Goal: Information Seeking & Learning: Find specific fact

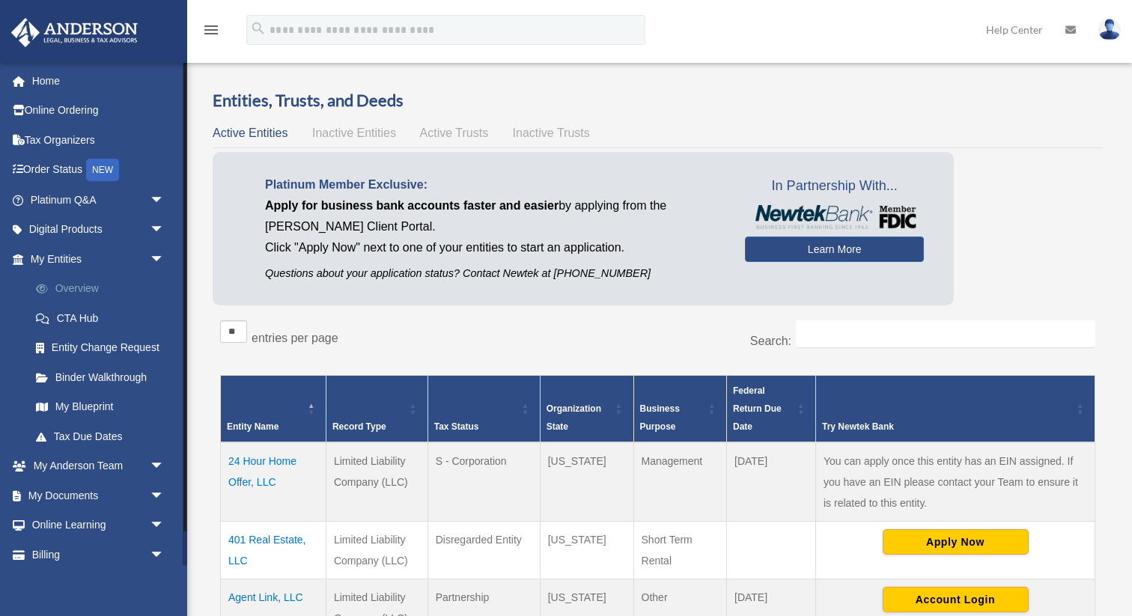
click at [77, 289] on link "Overview" at bounding box center [104, 289] width 166 height 30
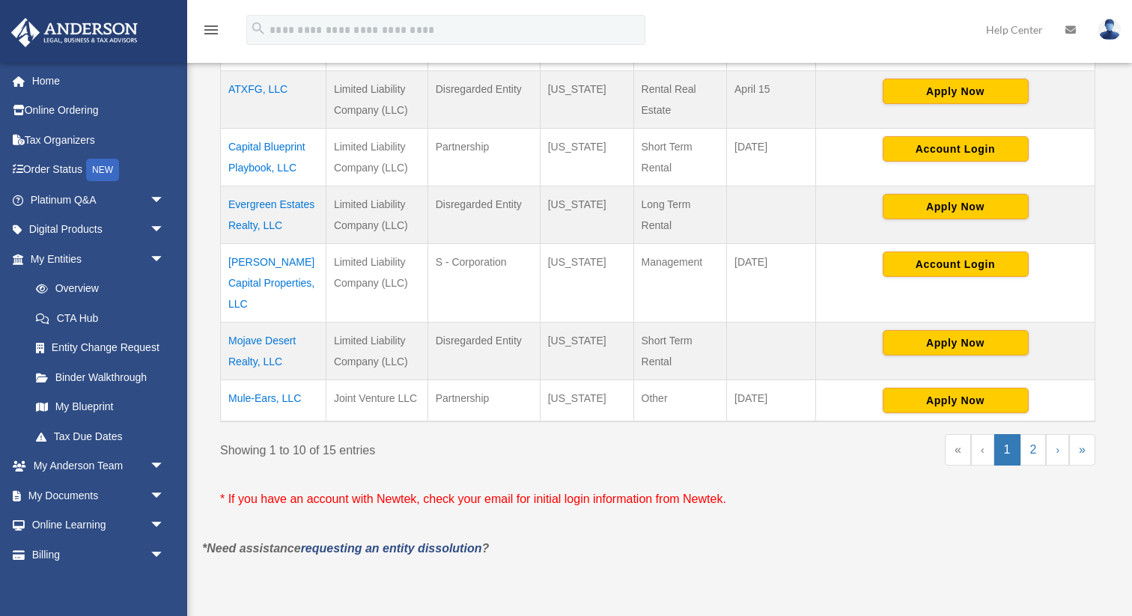
scroll to position [615, 0]
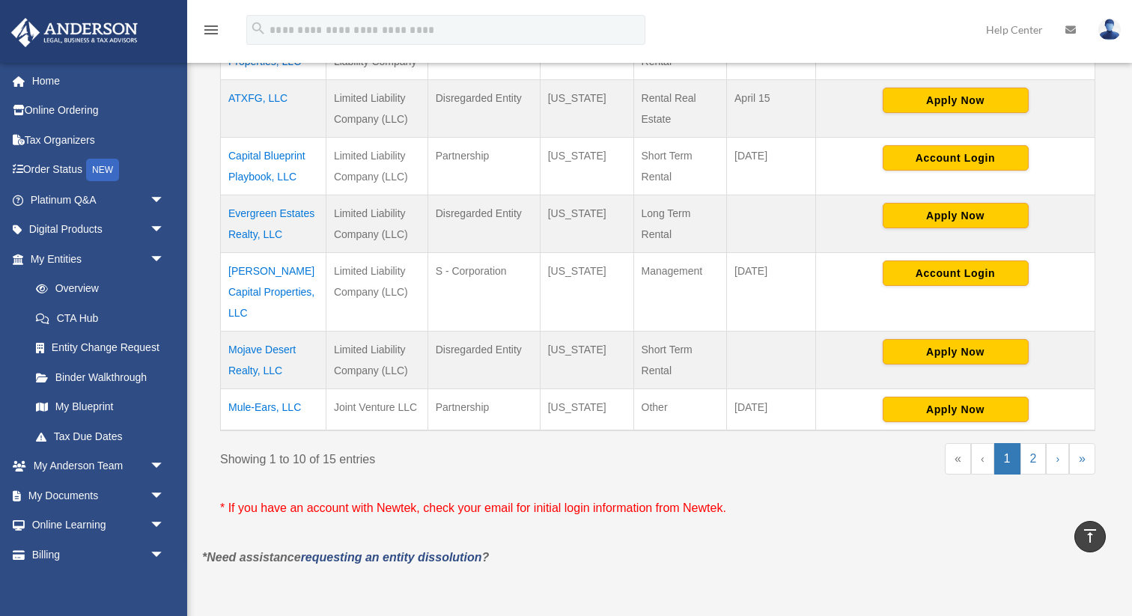
click at [292, 161] on td "Capital Blueprint Playbook, LLC" at bounding box center [274, 167] width 106 height 58
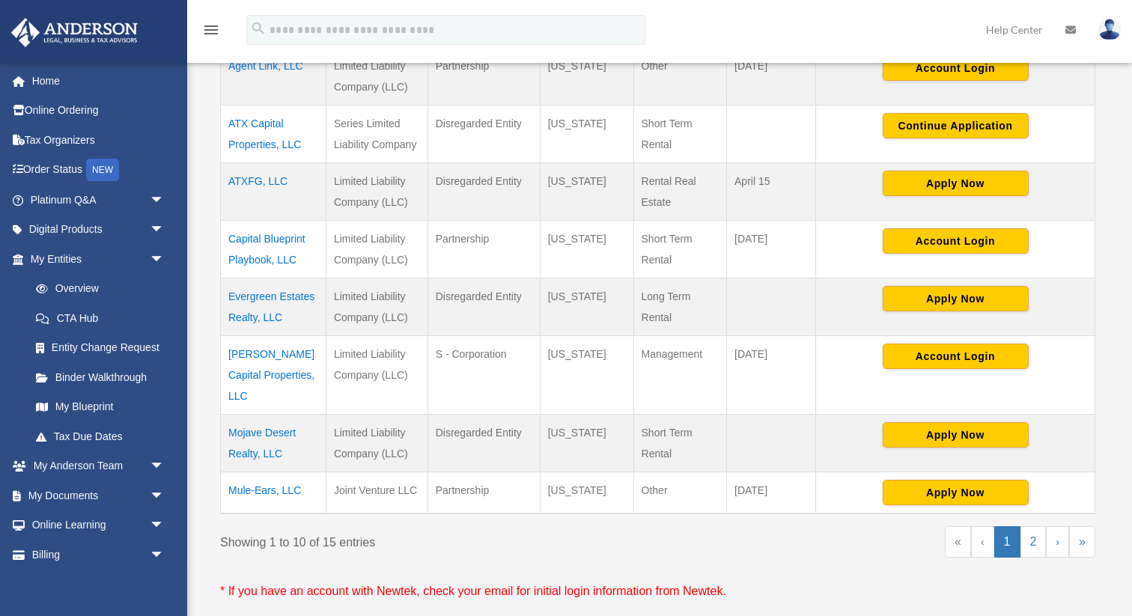
scroll to position [538, 0]
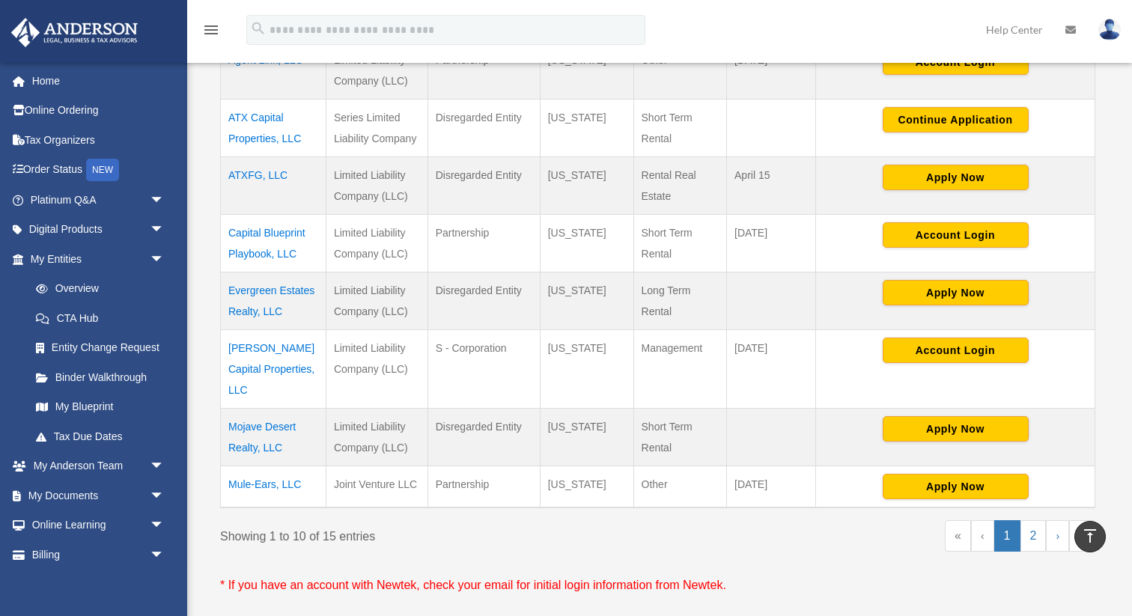
click at [278, 243] on td "Capital Blueprint Playbook, LLC" at bounding box center [274, 244] width 106 height 58
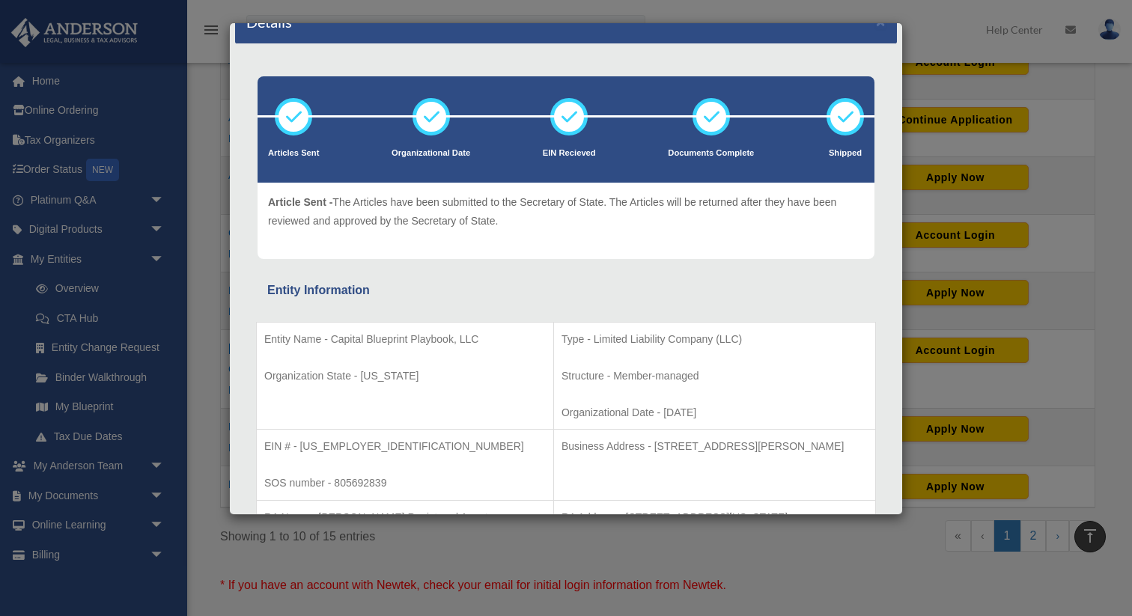
scroll to position [46, 0]
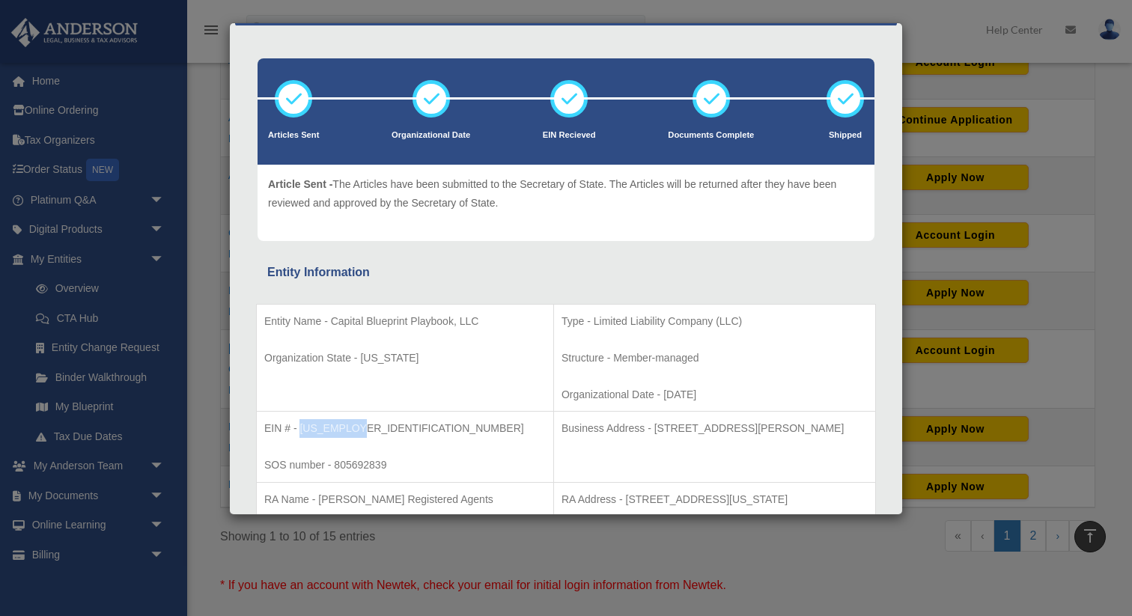
drag, startPoint x: 362, startPoint y: 431, endPoint x: 300, endPoint y: 429, distance: 62.2
click at [300, 429] on p "EIN # - 99-4763447" at bounding box center [405, 428] width 282 height 19
copy p "99-4763447"
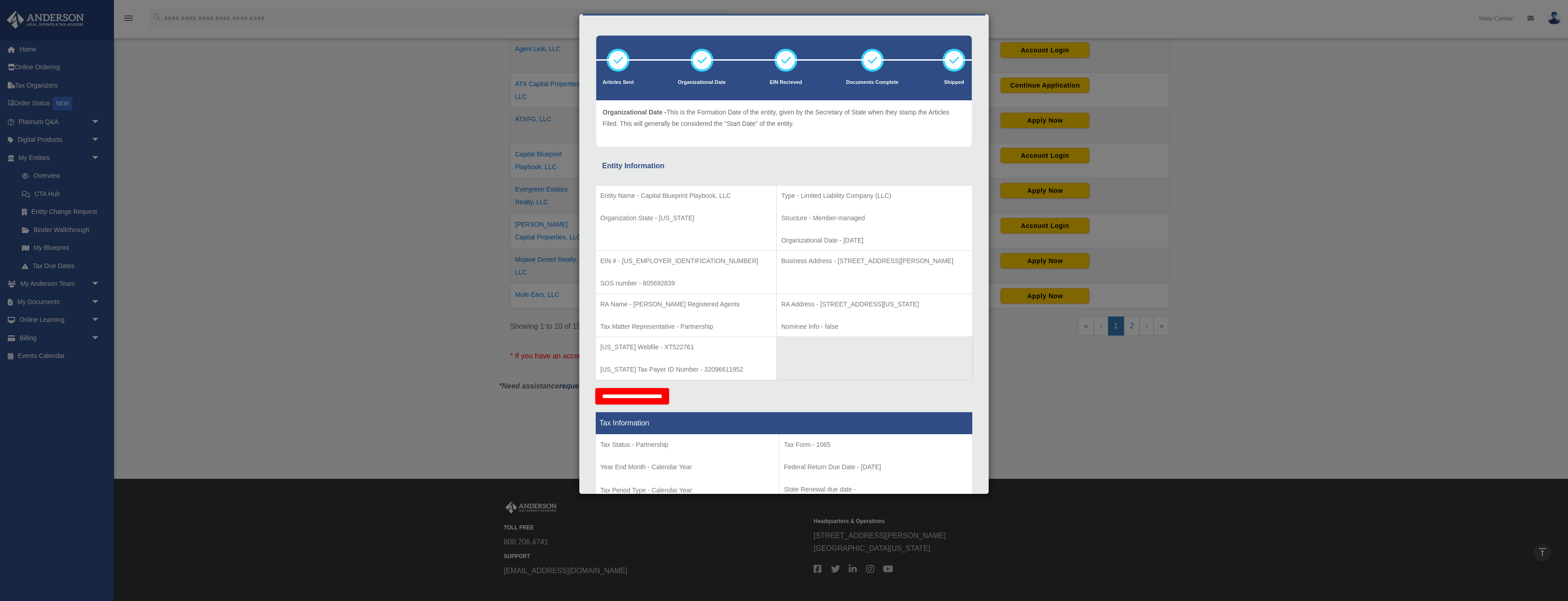
click at [688, 60] on div "Details × Articles Sent Organizational Date" at bounding box center [784, 300] width 1568 height 601
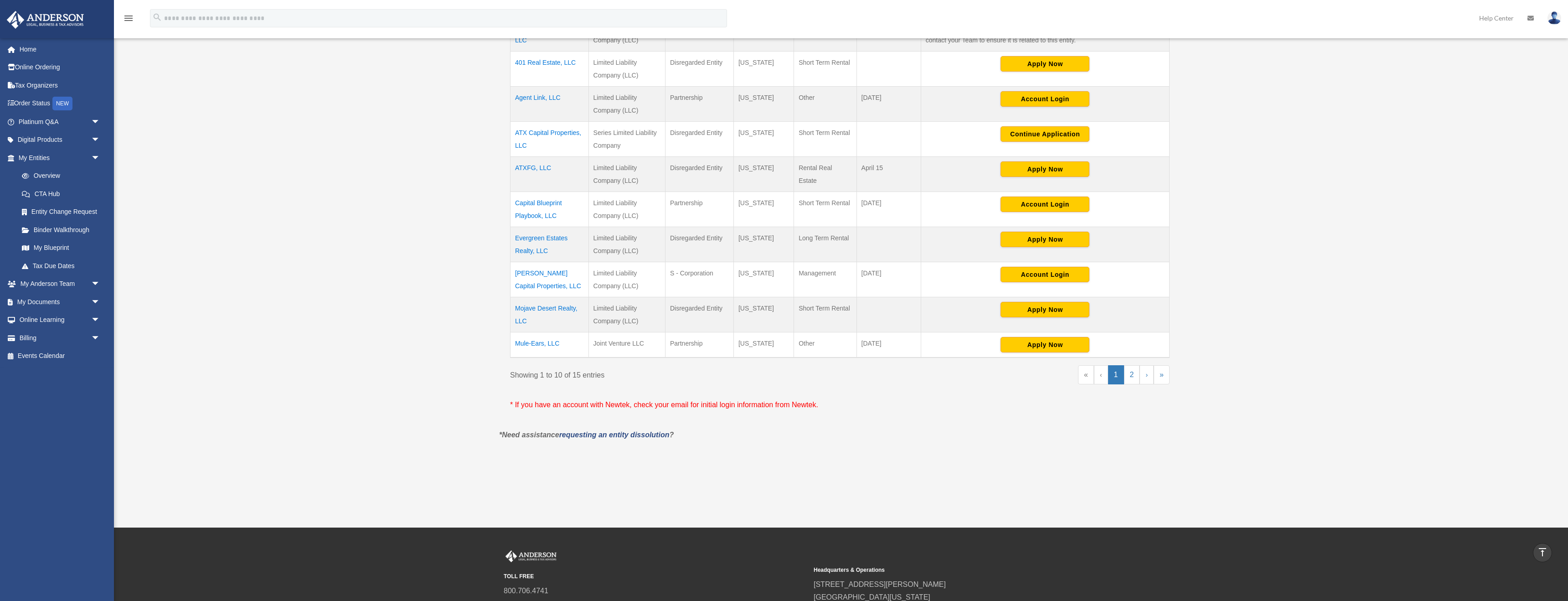
scroll to position [272, 0]
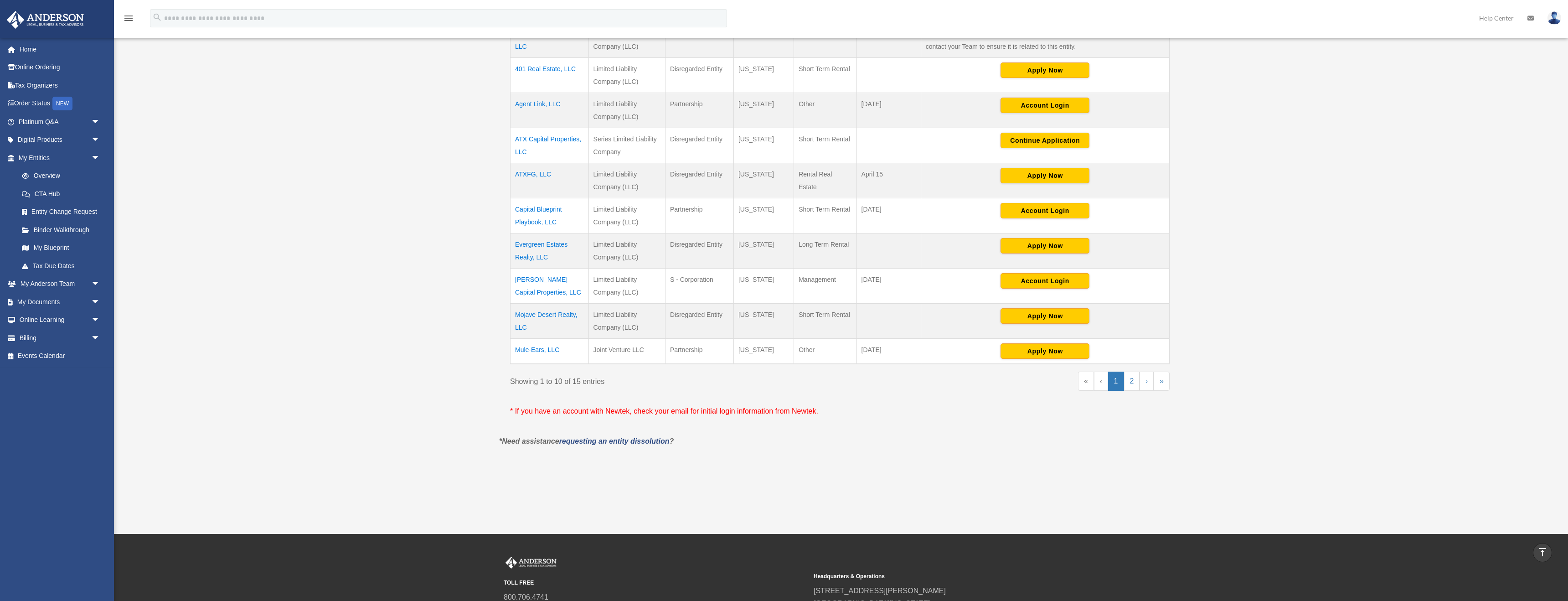
click at [542, 173] on td "ATXFG, LLC" at bounding box center [550, 180] width 79 height 35
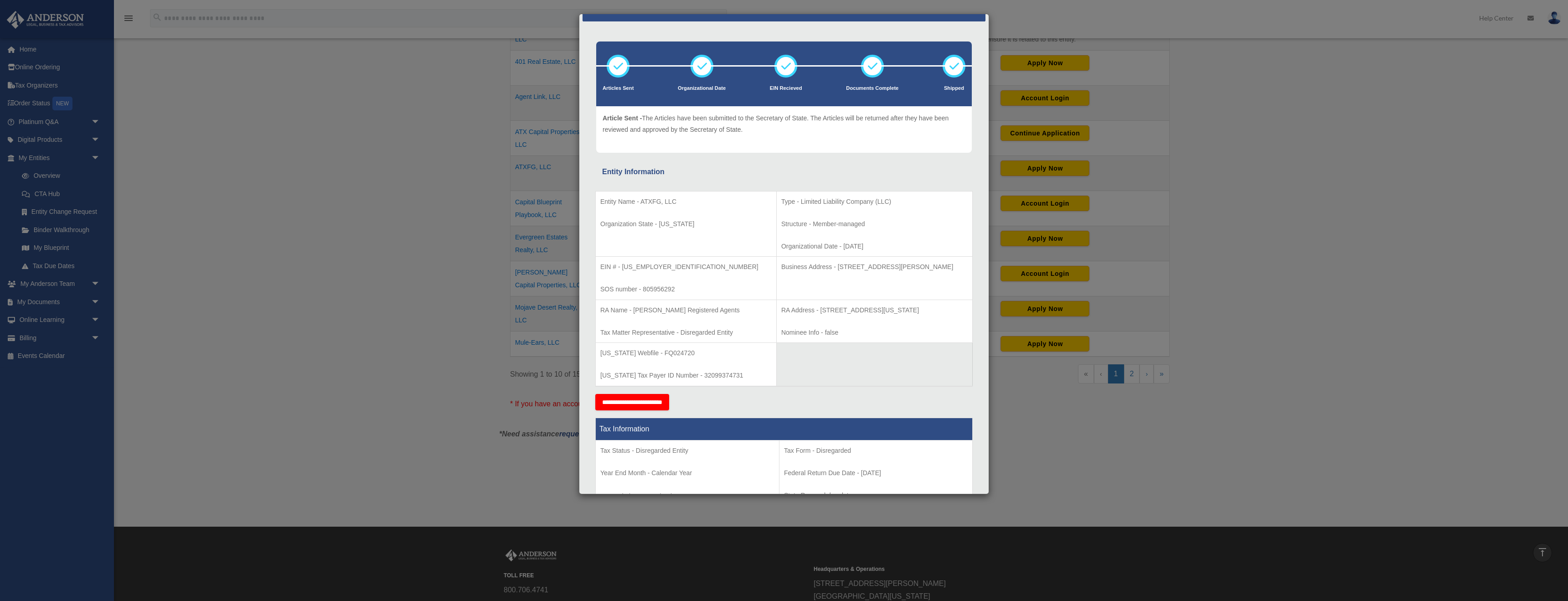
scroll to position [21, 0]
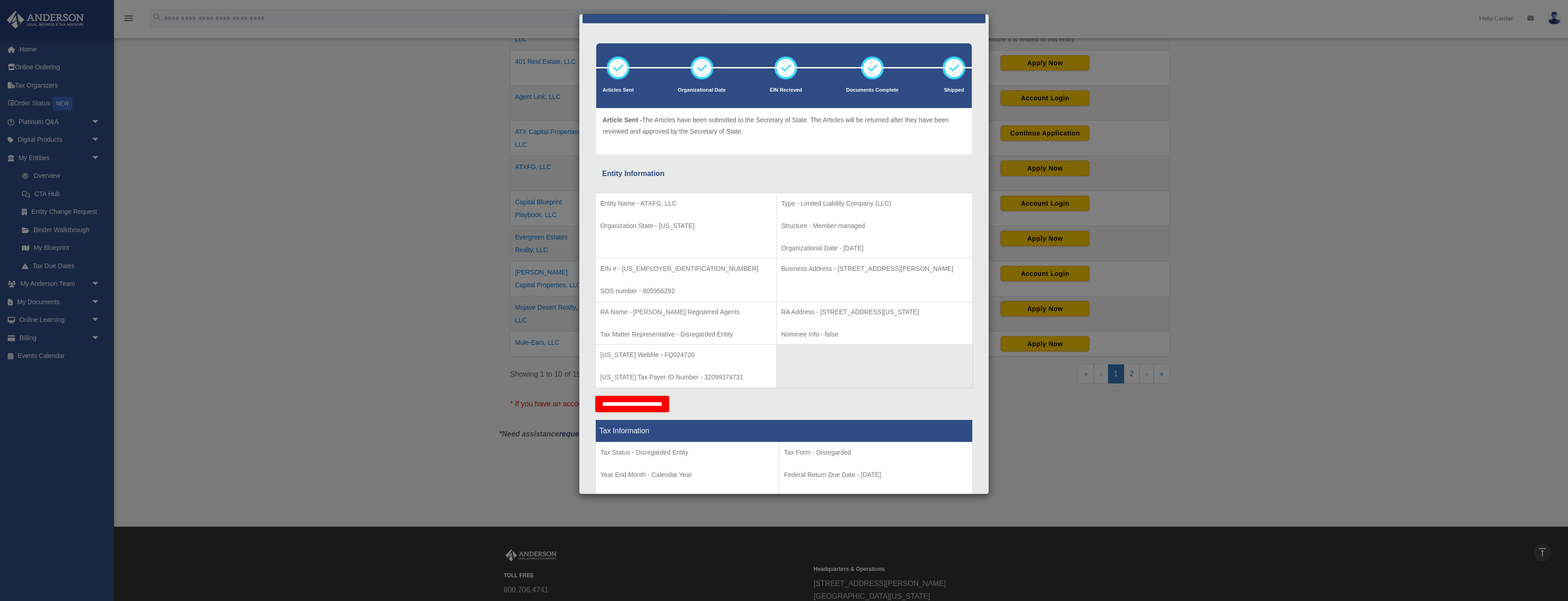
click at [688, 241] on div "Details × Articles Sent Organizational Date" at bounding box center [784, 300] width 1568 height 601
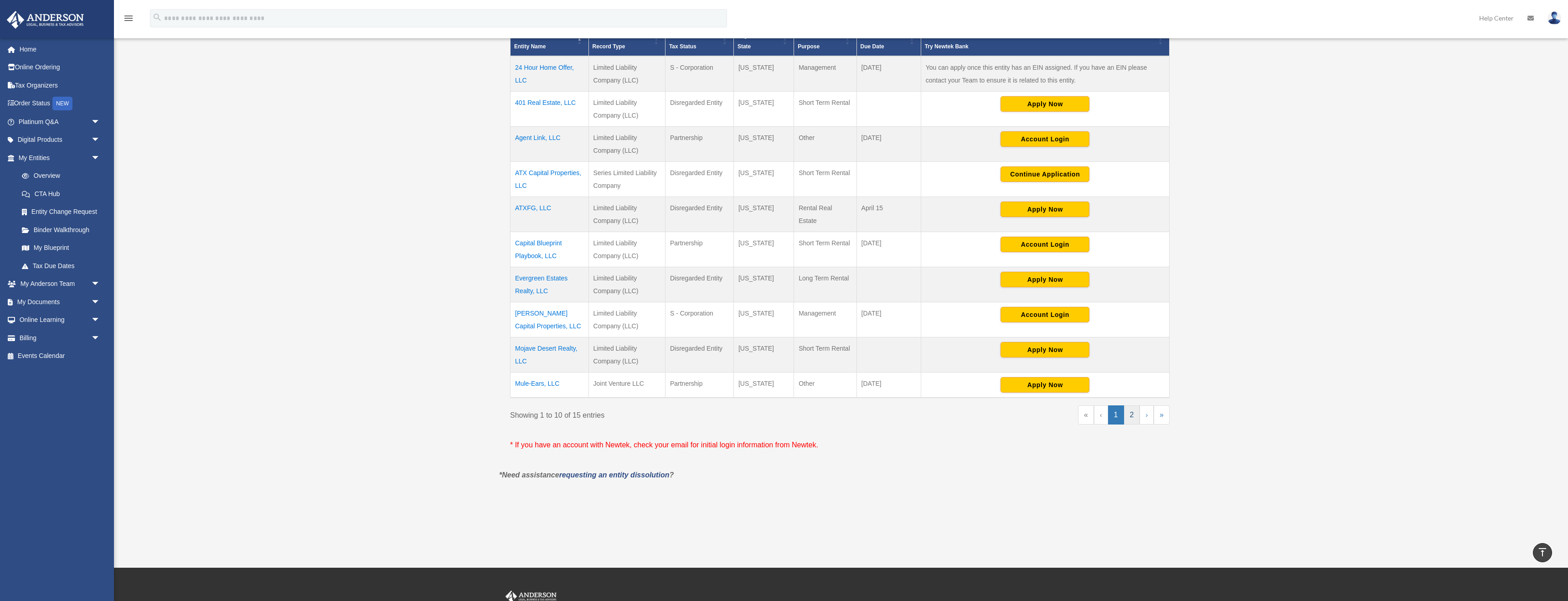
click at [688, 375] on link "2" at bounding box center [1132, 415] width 16 height 19
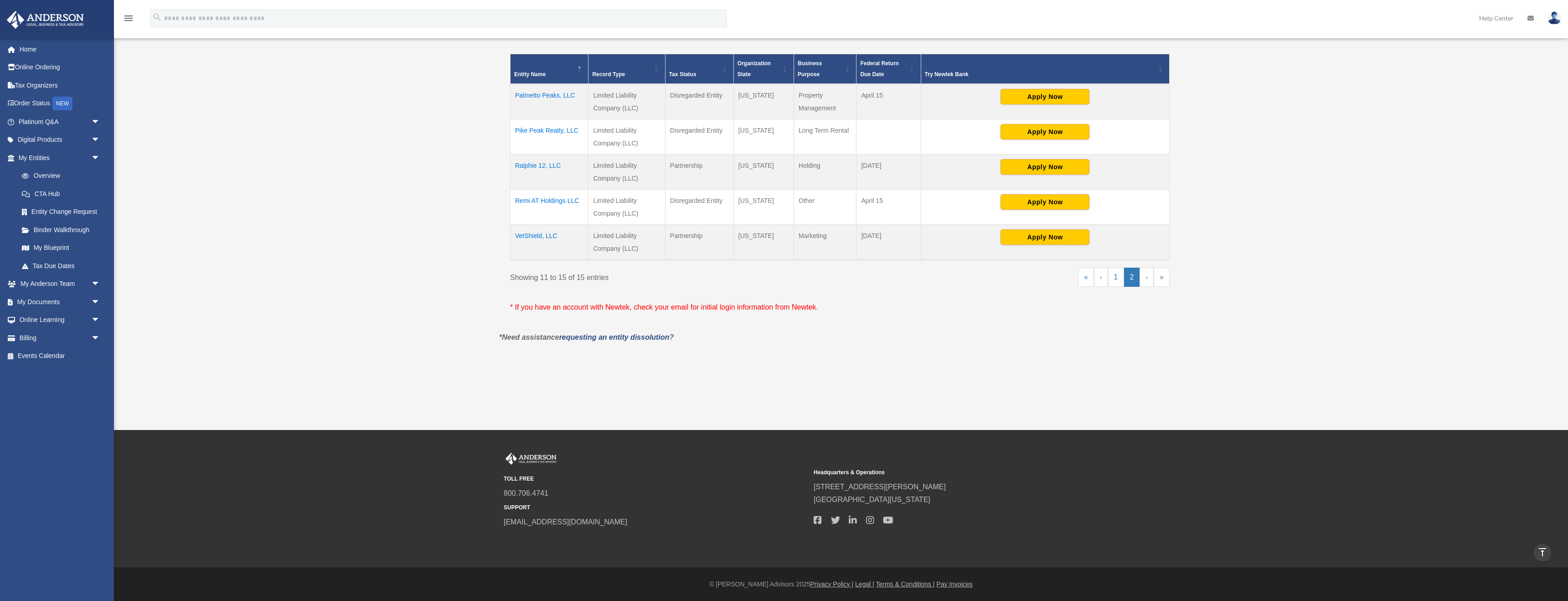
scroll to position [210, 0]
click at [688, 281] on link "1" at bounding box center [1116, 277] width 16 height 19
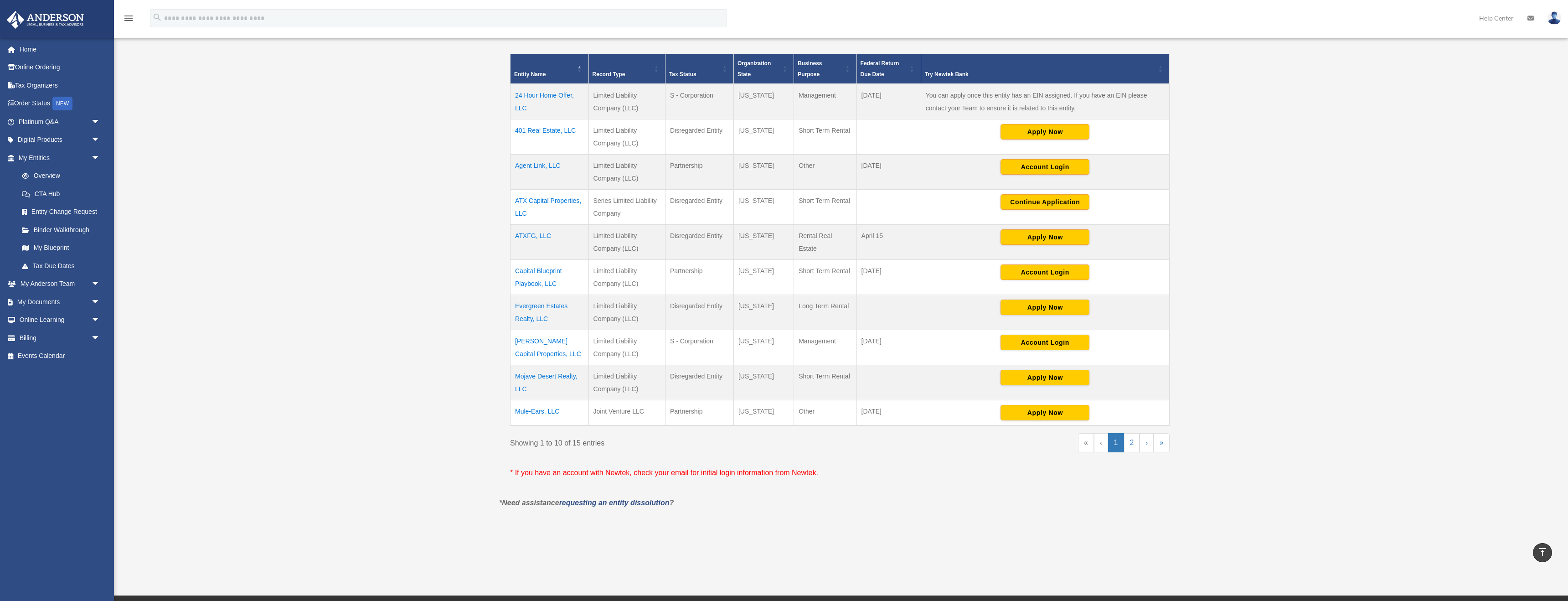
click at [533, 337] on td "Lonestar Capital Properties, LLC" at bounding box center [550, 347] width 79 height 35
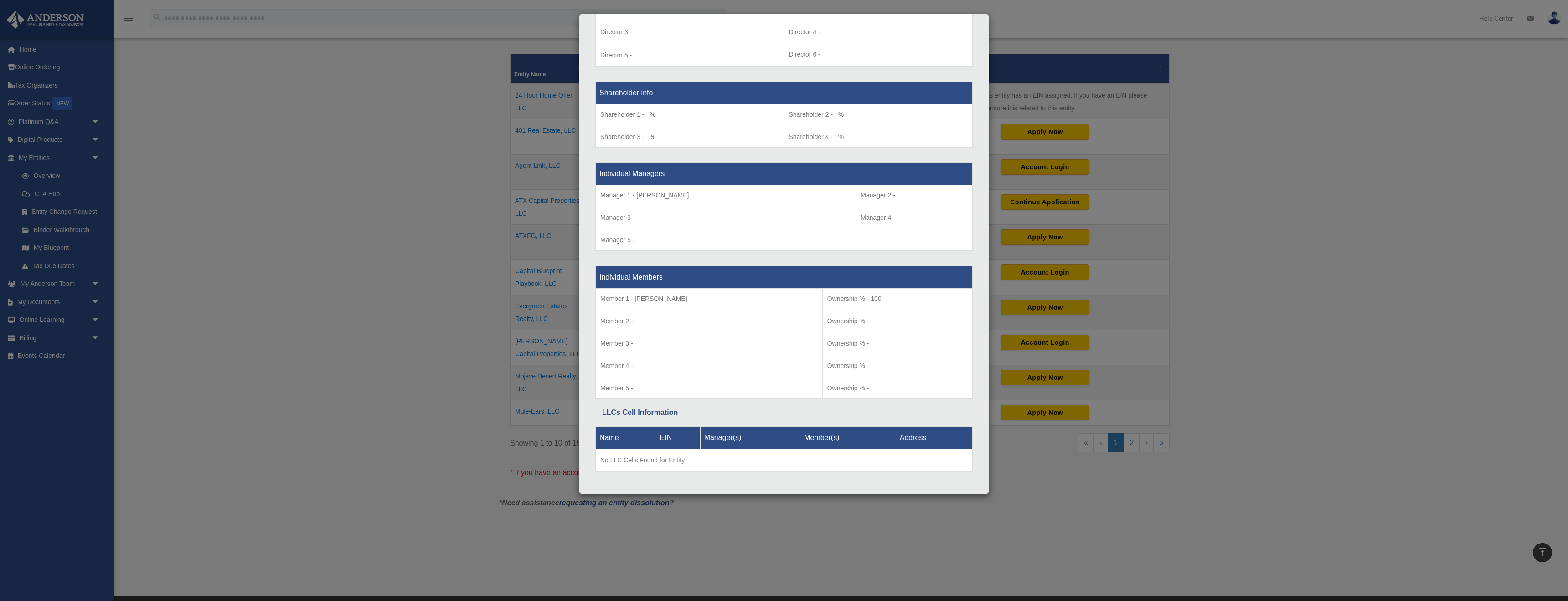
scroll to position [765, 0]
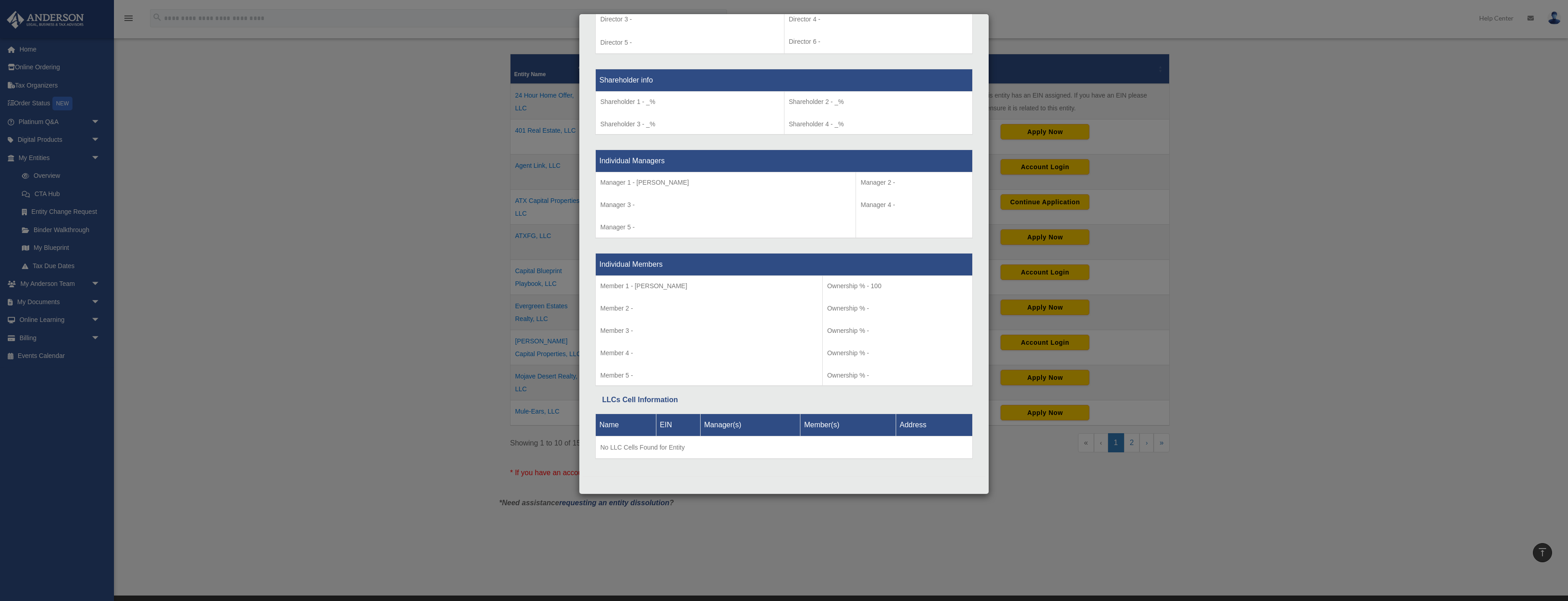
drag, startPoint x: 1209, startPoint y: 333, endPoint x: 1198, endPoint y: 327, distance: 12.5
click at [688, 333] on div "Details × Articles Sent Organizational Date" at bounding box center [784, 300] width 1568 height 601
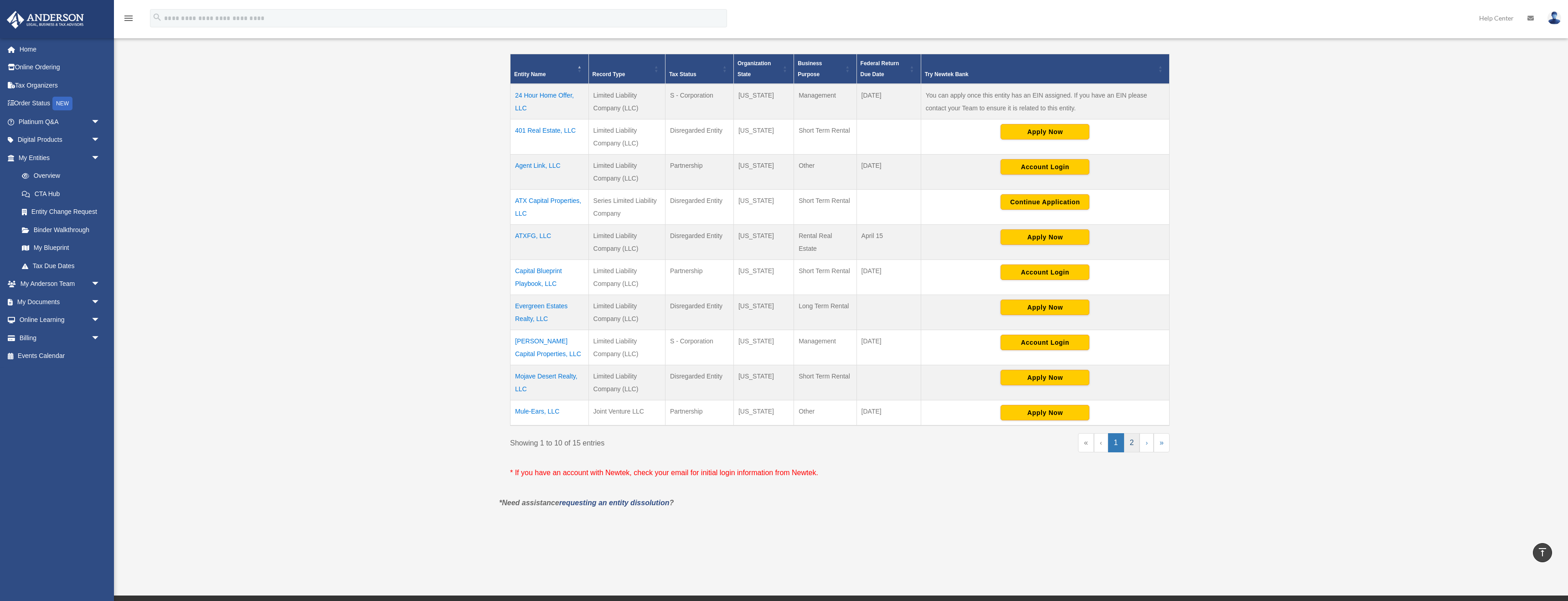
click at [688, 375] on link "2" at bounding box center [1132, 442] width 16 height 19
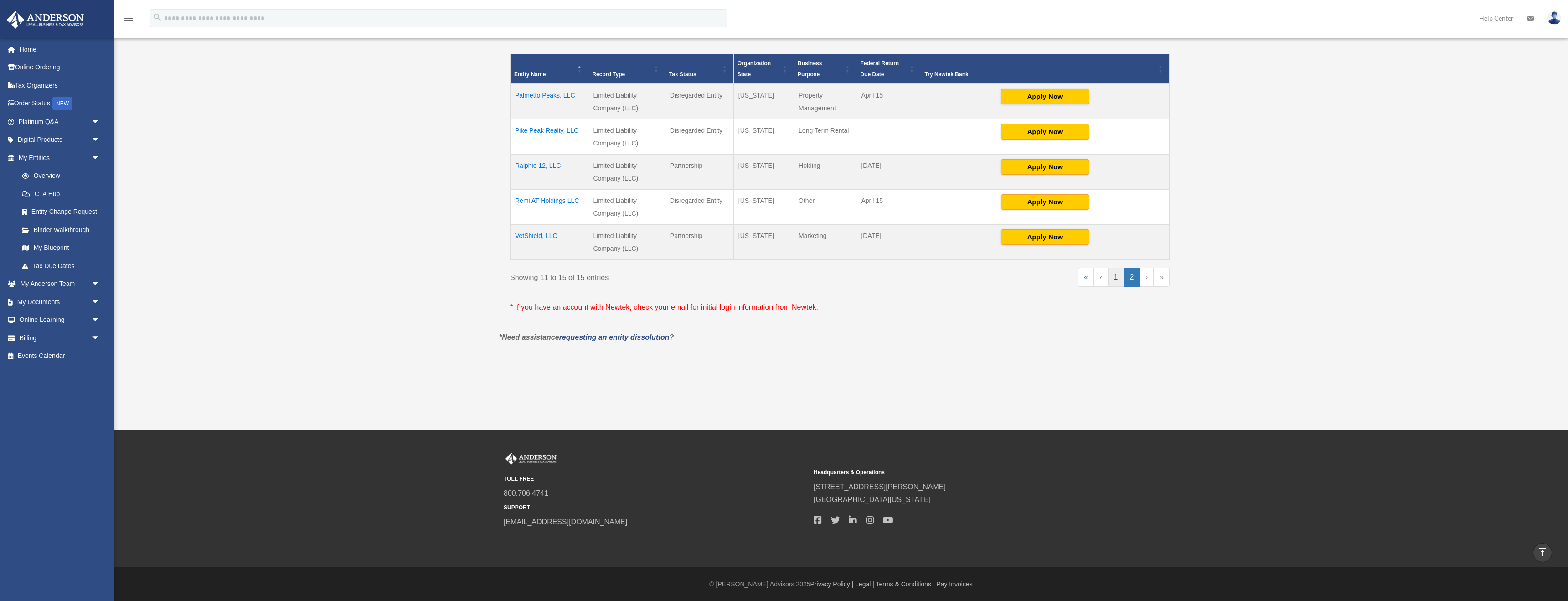
click at [688, 273] on link "1" at bounding box center [1116, 277] width 16 height 19
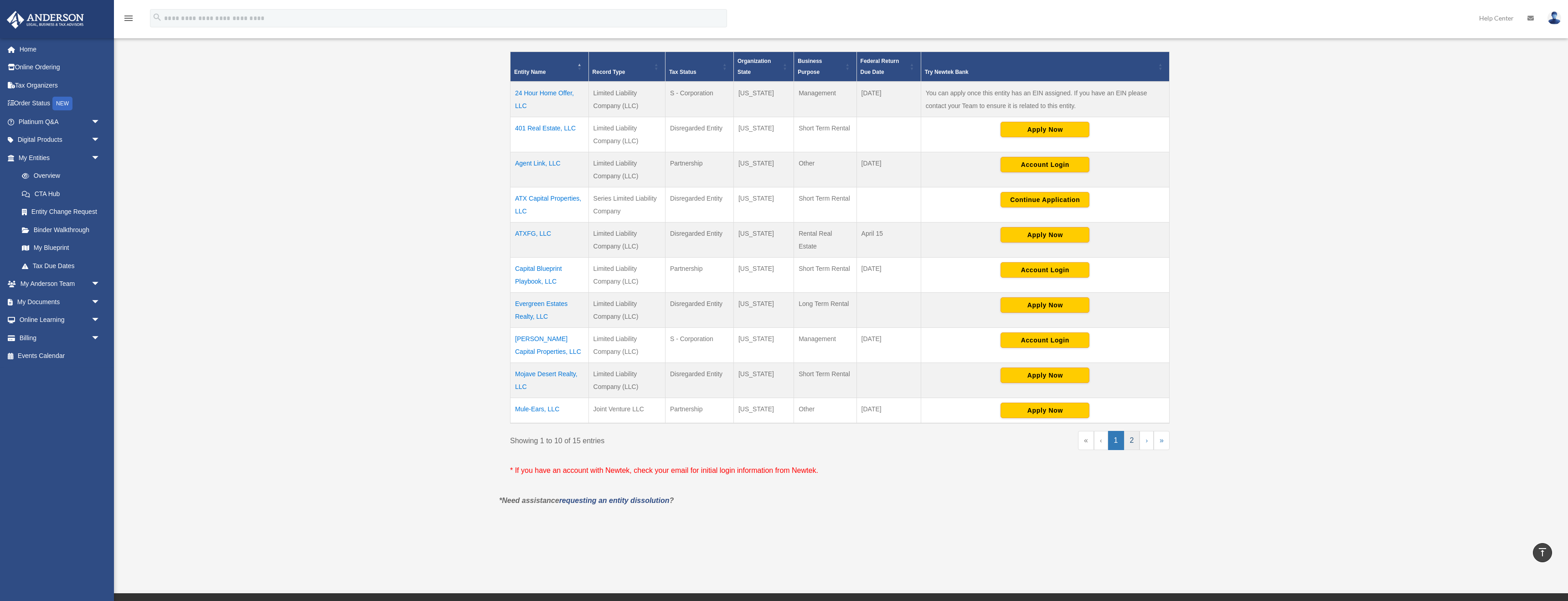
click at [688, 375] on link "2" at bounding box center [1132, 440] width 16 height 19
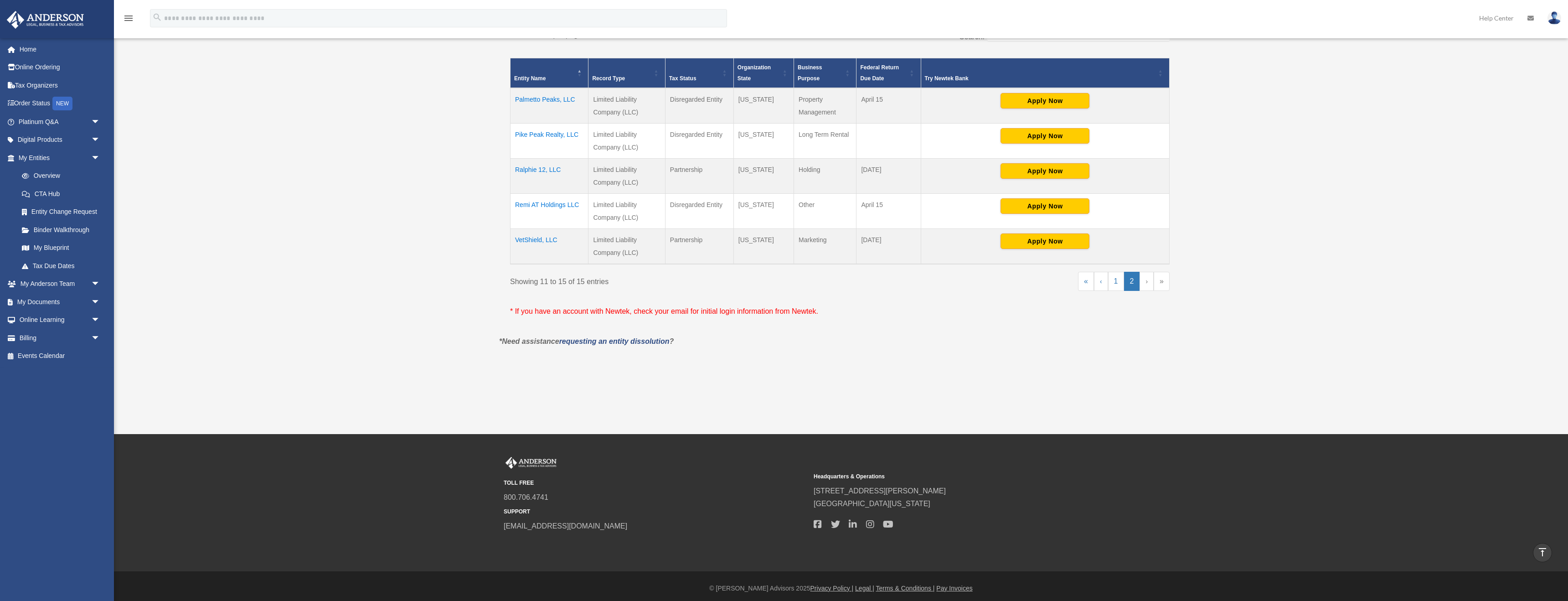
scroll to position [204, 0]
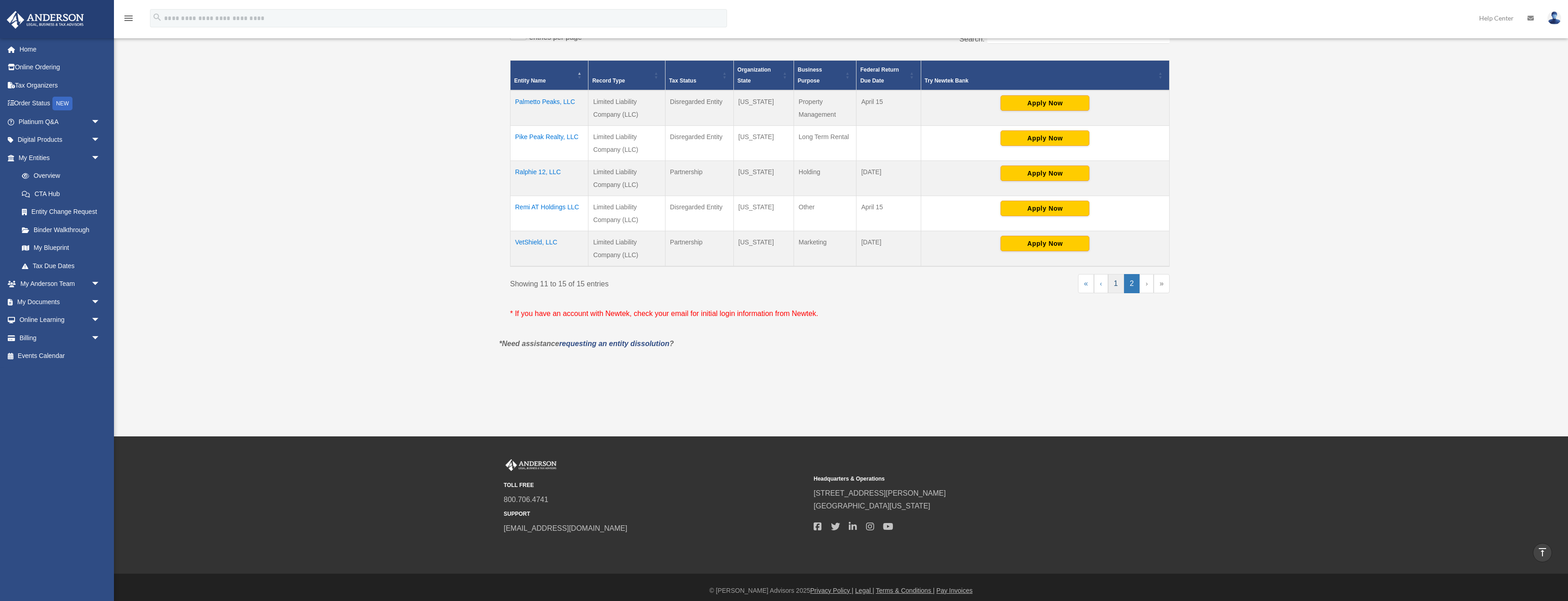
click at [688, 285] on link "1" at bounding box center [1116, 283] width 16 height 19
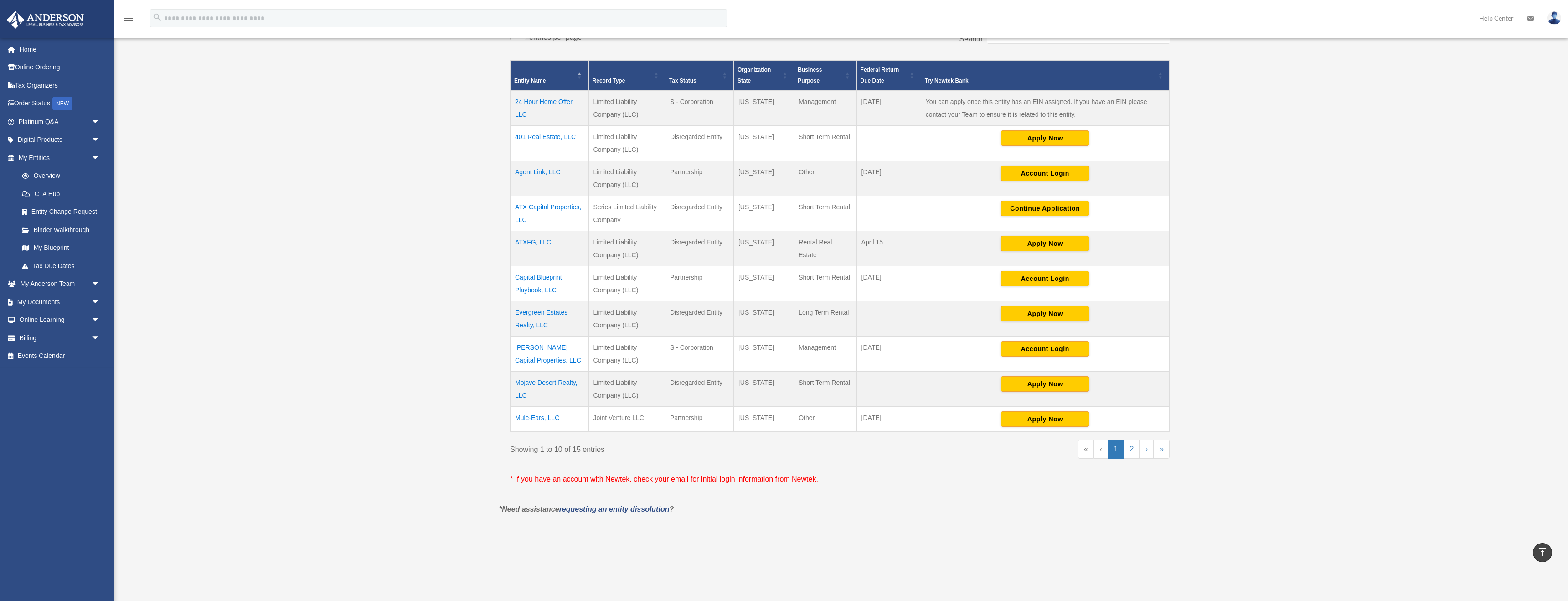
scroll to position [202, 0]
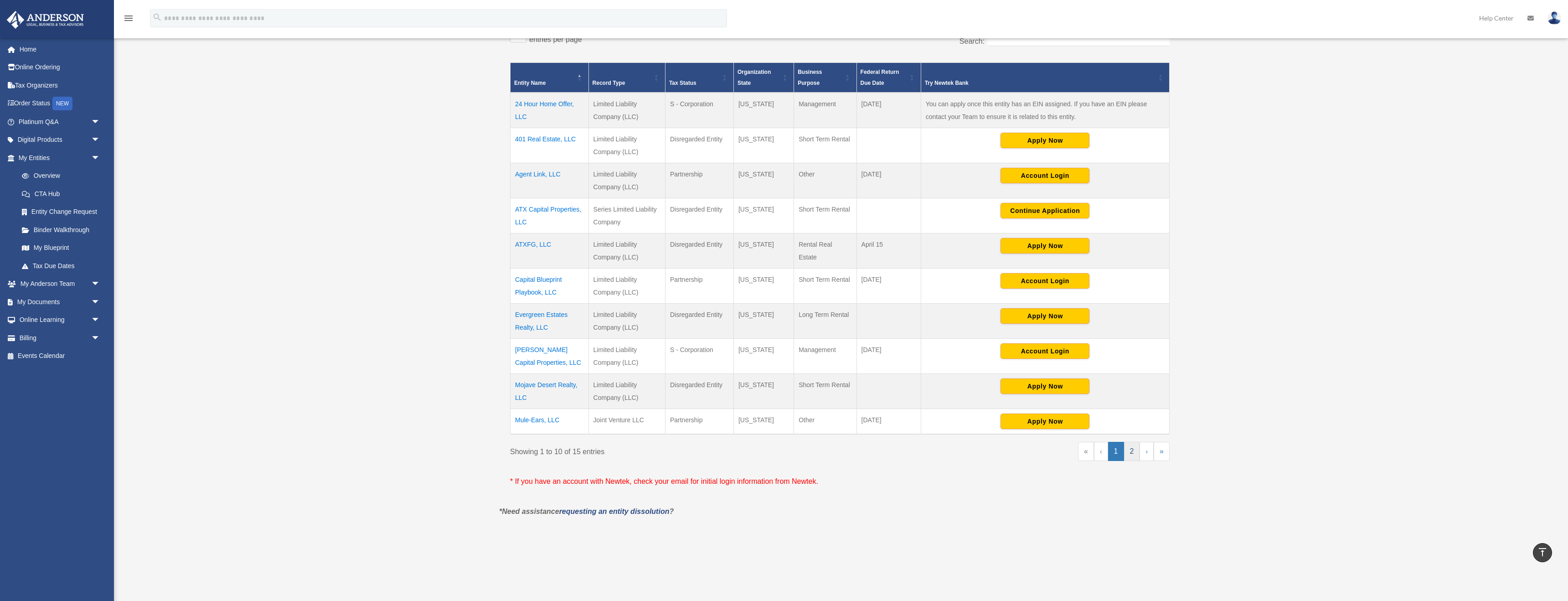
click at [688, 375] on link "2" at bounding box center [1132, 451] width 16 height 19
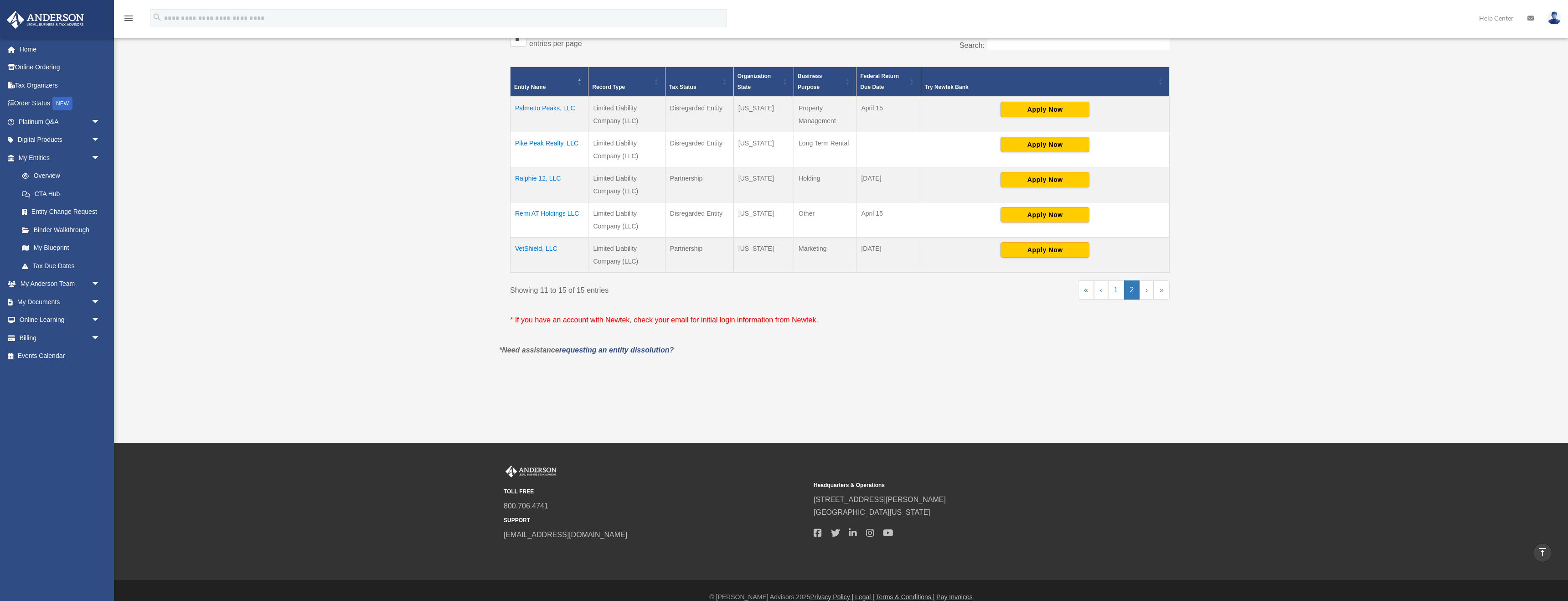
scroll to position [197, 0]
click at [538, 179] on td "Ralphie 12, LLC" at bounding box center [550, 185] width 78 height 35
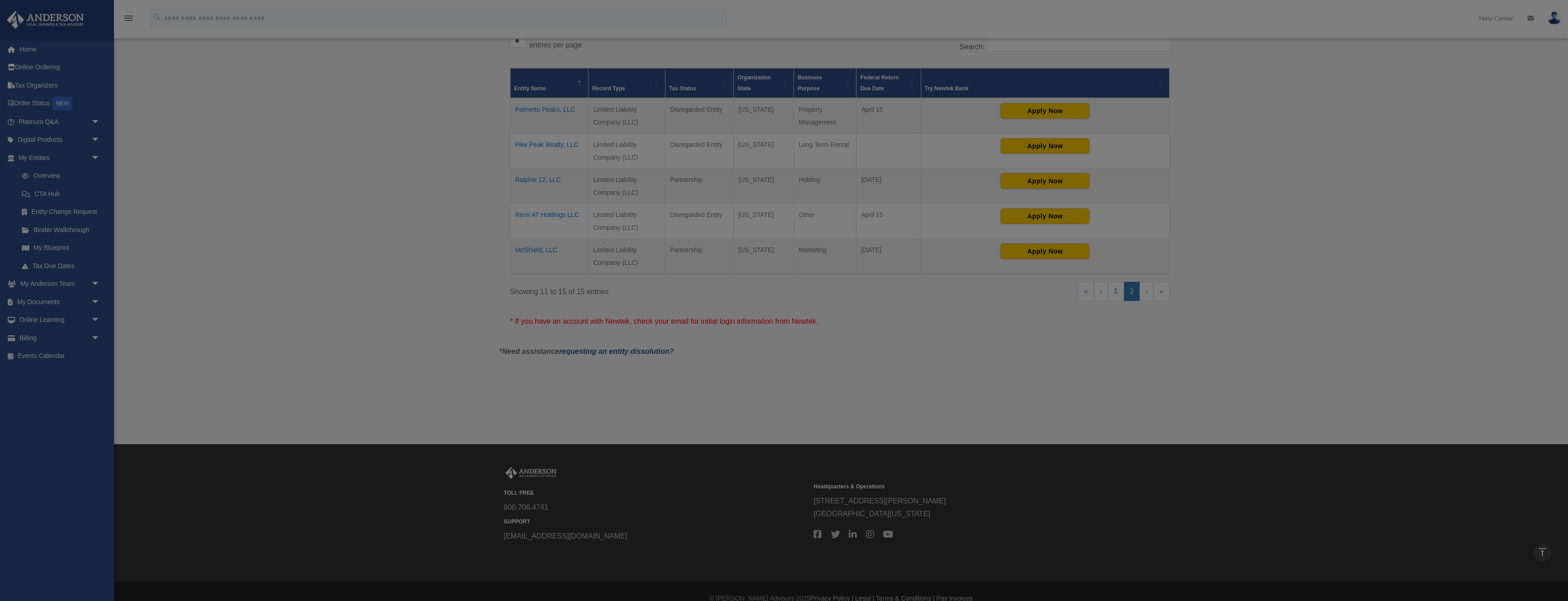
scroll to position [0, 0]
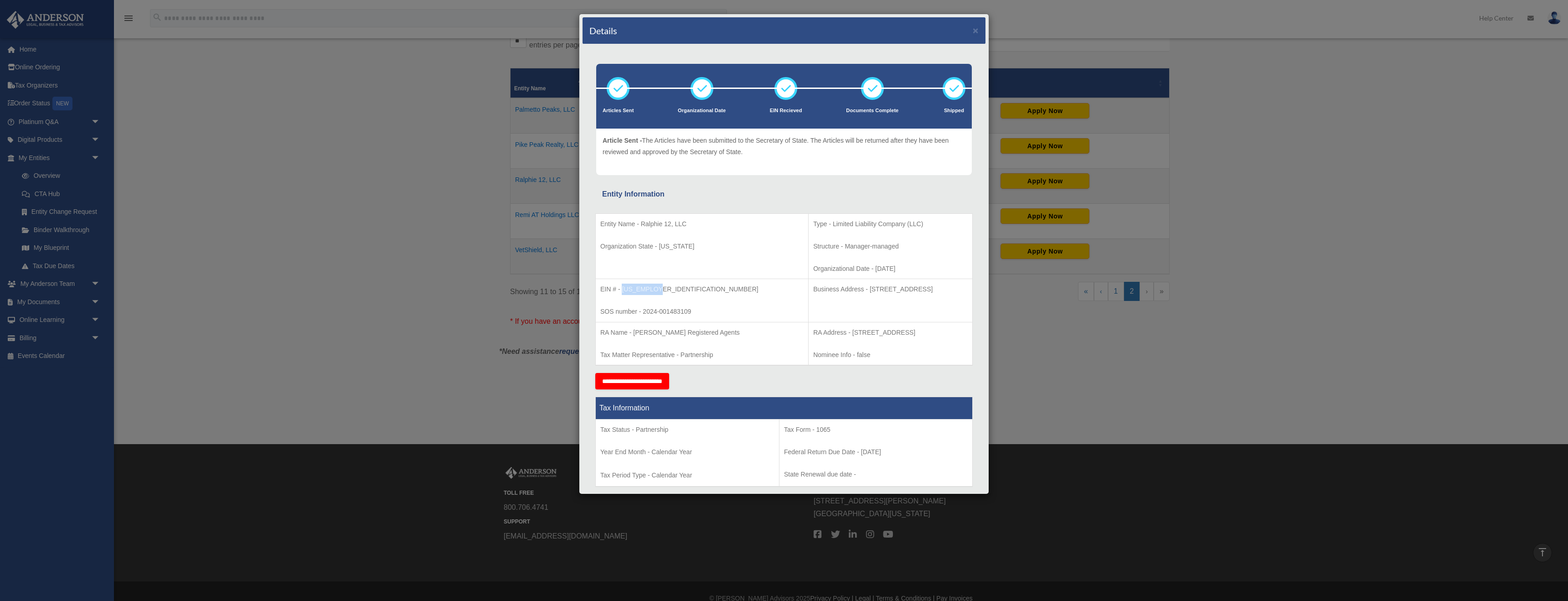
drag, startPoint x: 654, startPoint y: 284, endPoint x: 621, endPoint y: 289, distance: 33.4
click at [621, 289] on p "EIN # - 99-3778107" at bounding box center [702, 289] width 203 height 12
copy p "99-3778107"
click at [688, 292] on p "Business Address - 1718 Capitol Ave., Cheyenne, WY 82001" at bounding box center [891, 289] width 155 height 12
drag, startPoint x: 799, startPoint y: 289, endPoint x: 849, endPoint y: 290, distance: 50.0
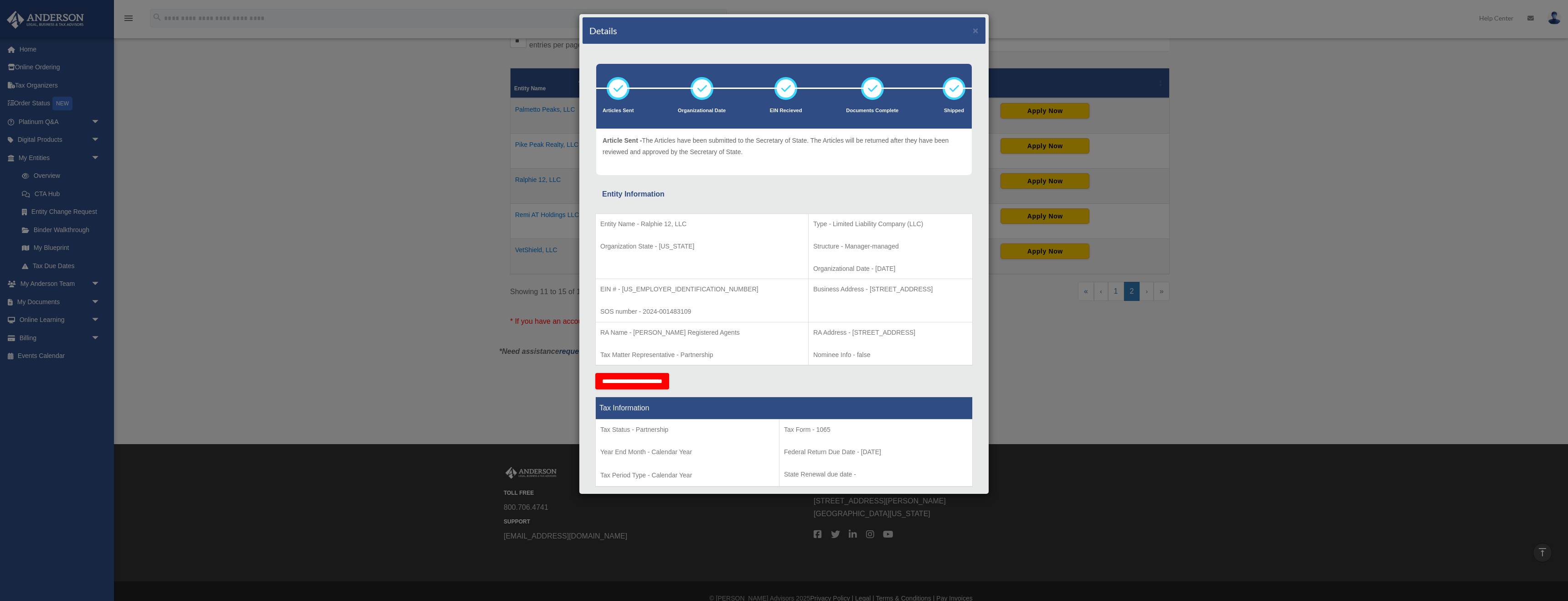
click at [688, 290] on p "Business Address - 1718 Capitol Ave., Cheyenne, WY 82001" at bounding box center [891, 289] width 155 height 12
copy p "1718 Capitol Ave."
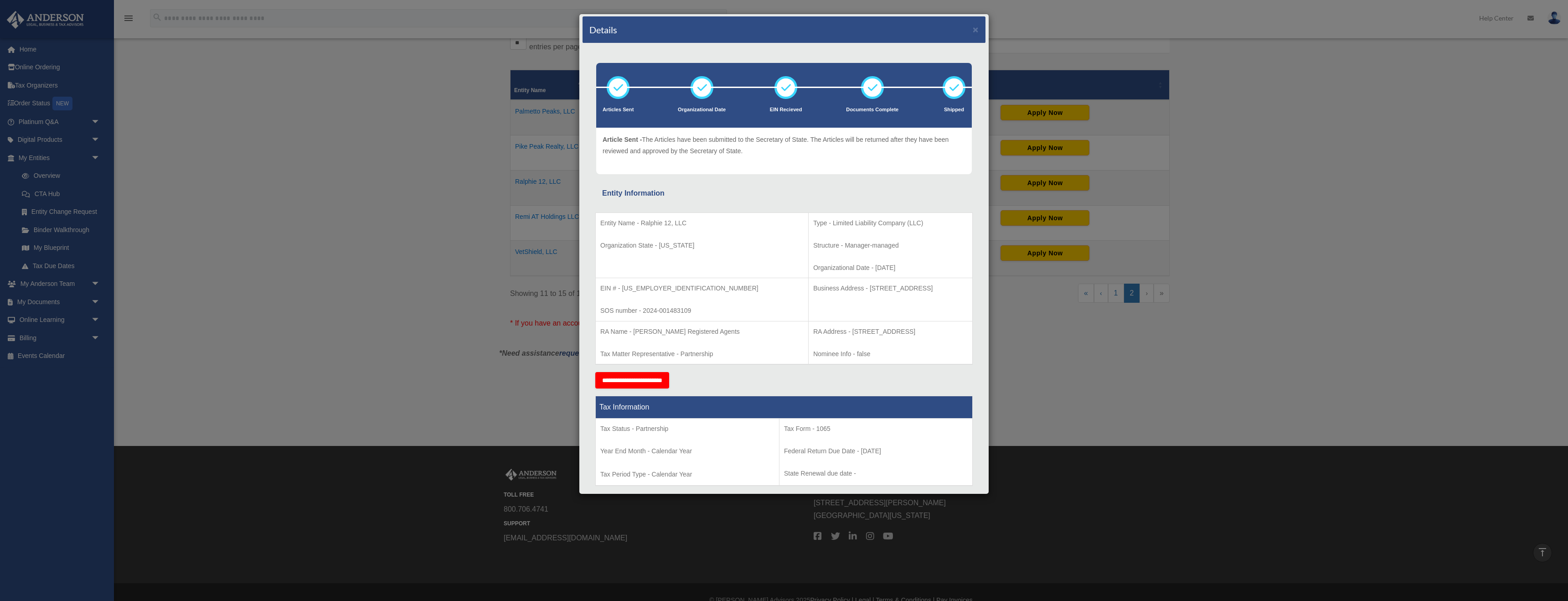
scroll to position [4, 0]
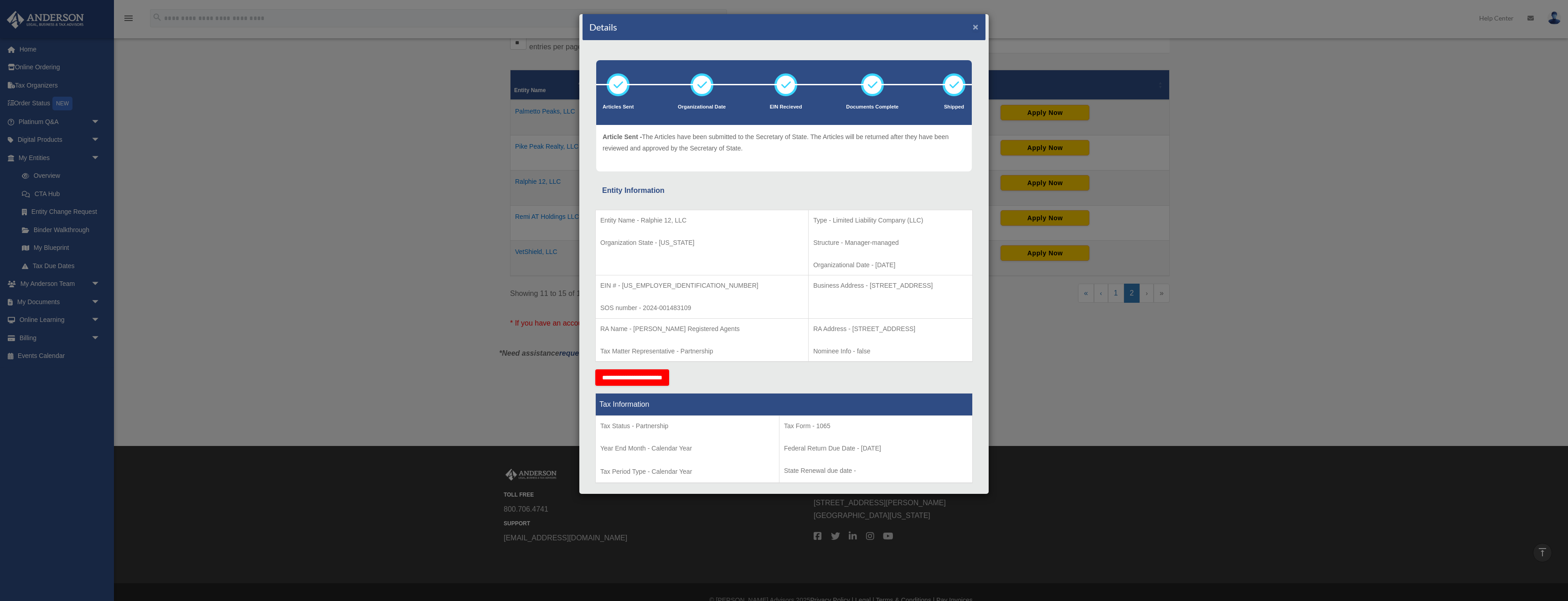
click at [688, 28] on button "×" at bounding box center [976, 27] width 6 height 10
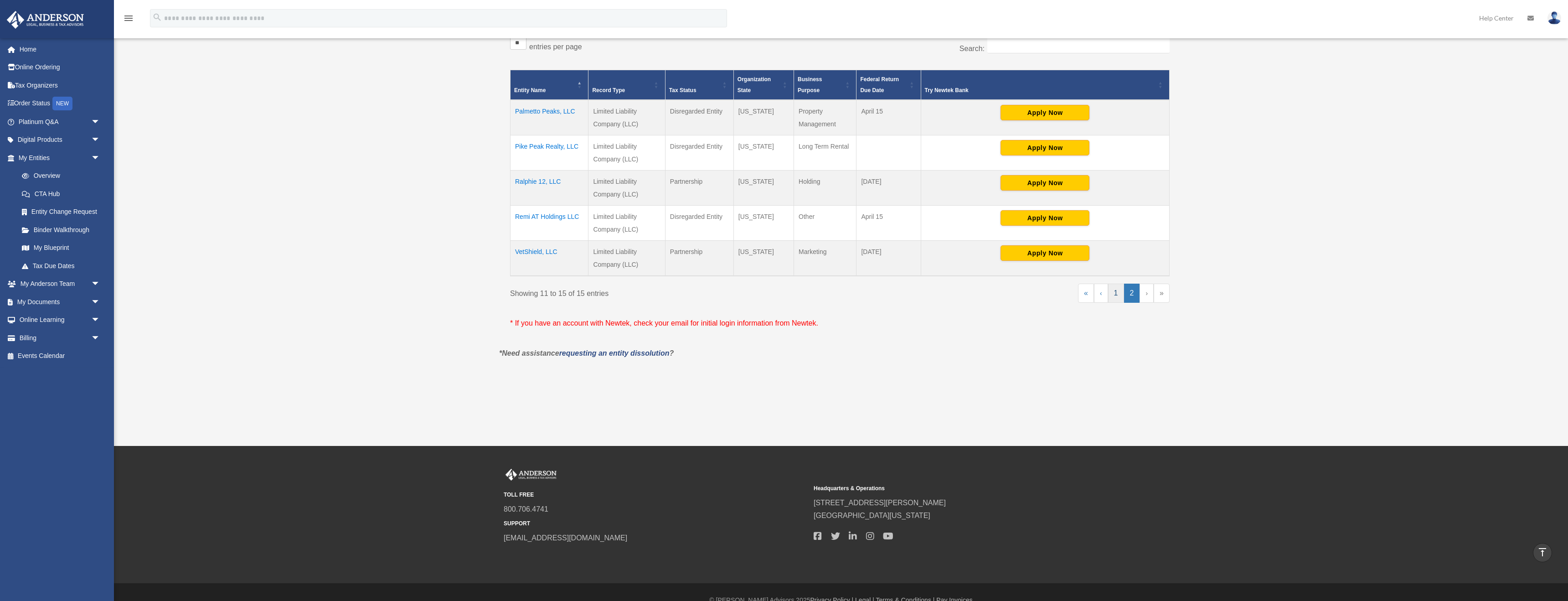
click at [688, 291] on link "1" at bounding box center [1116, 293] width 16 height 19
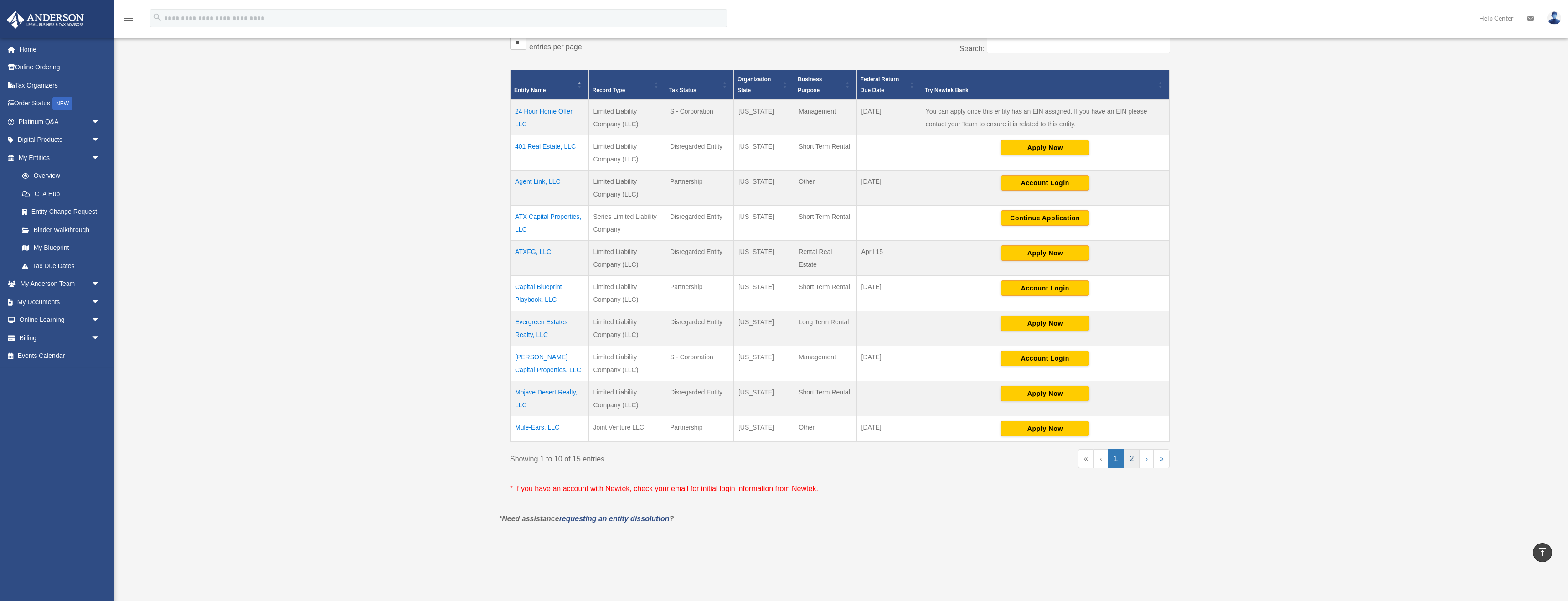
click at [688, 375] on link "2" at bounding box center [1132, 459] width 16 height 19
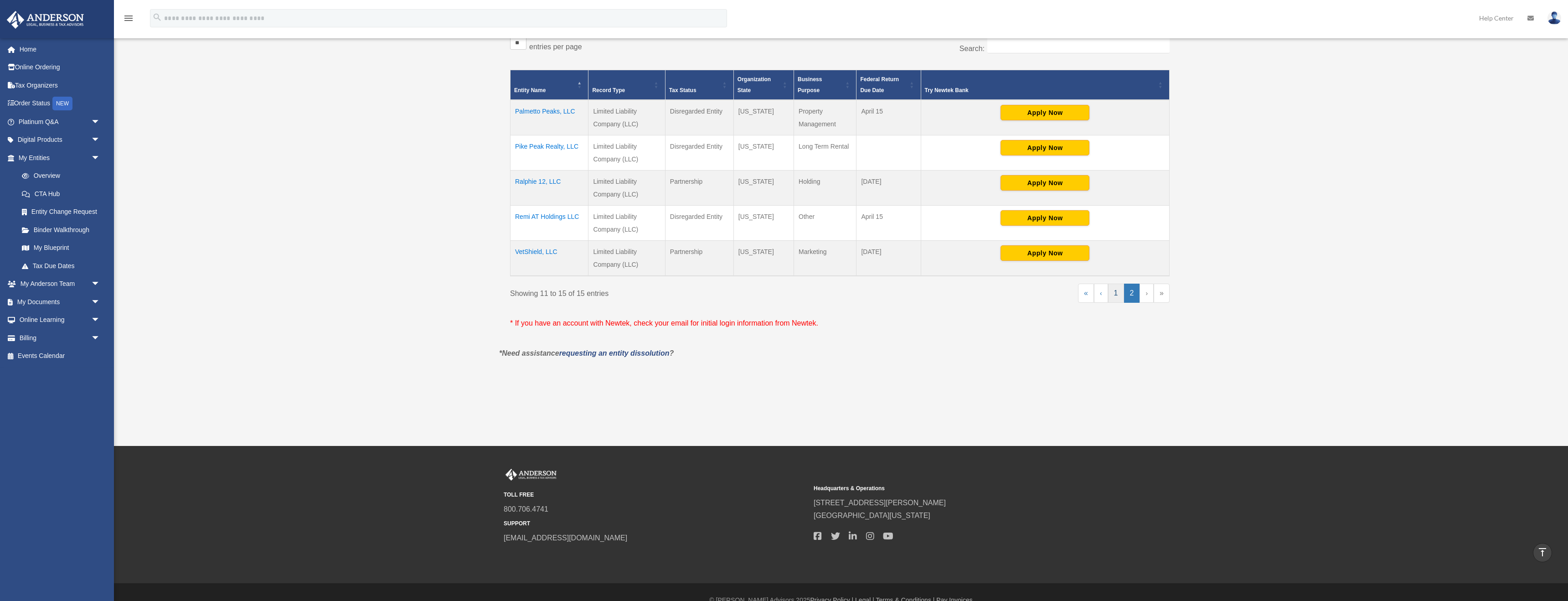
click at [688, 300] on link "1" at bounding box center [1116, 293] width 16 height 19
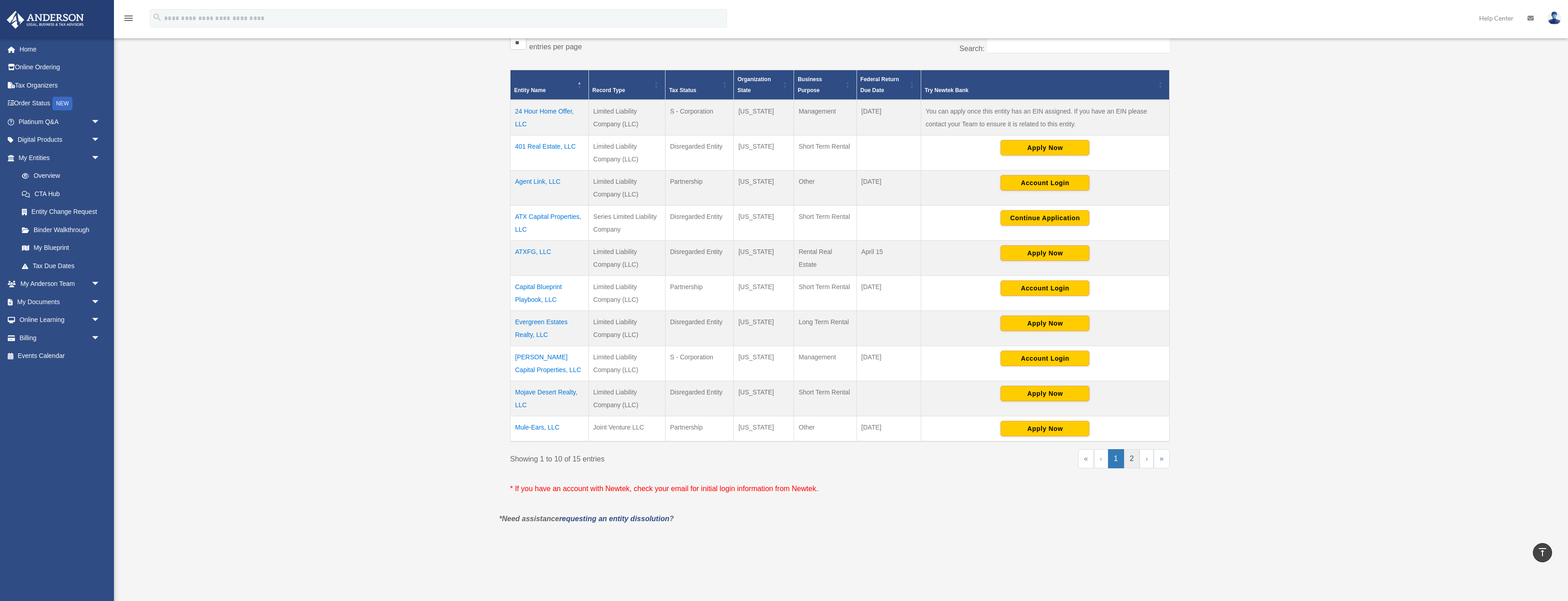
click at [688, 375] on link "2" at bounding box center [1132, 459] width 16 height 19
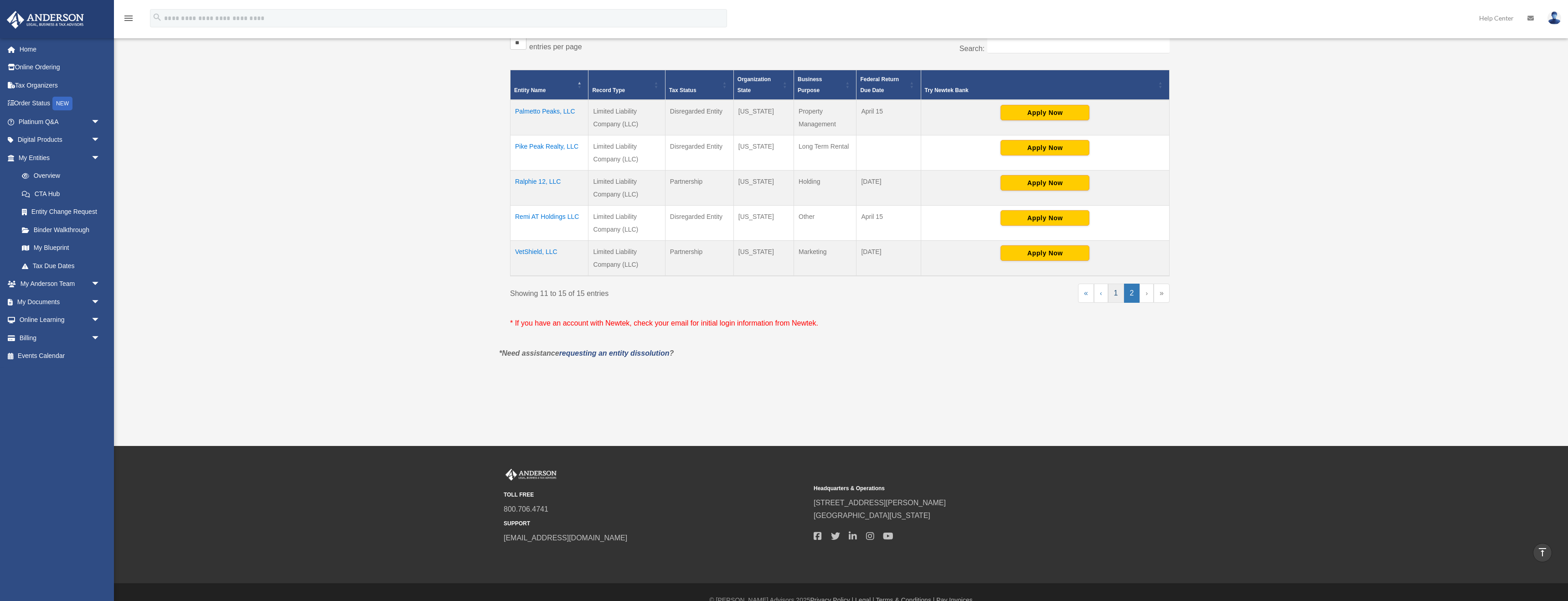
click at [688, 299] on link "1" at bounding box center [1116, 293] width 16 height 19
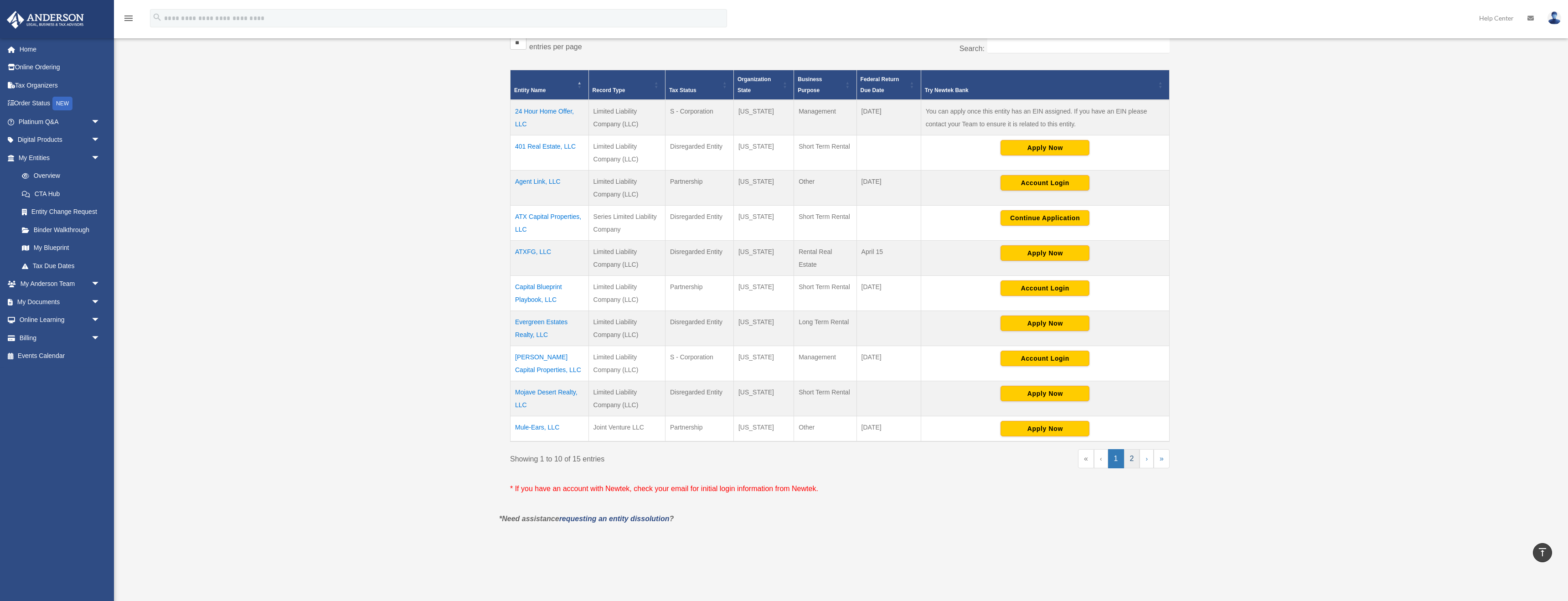
click at [688, 375] on link "2" at bounding box center [1132, 459] width 16 height 19
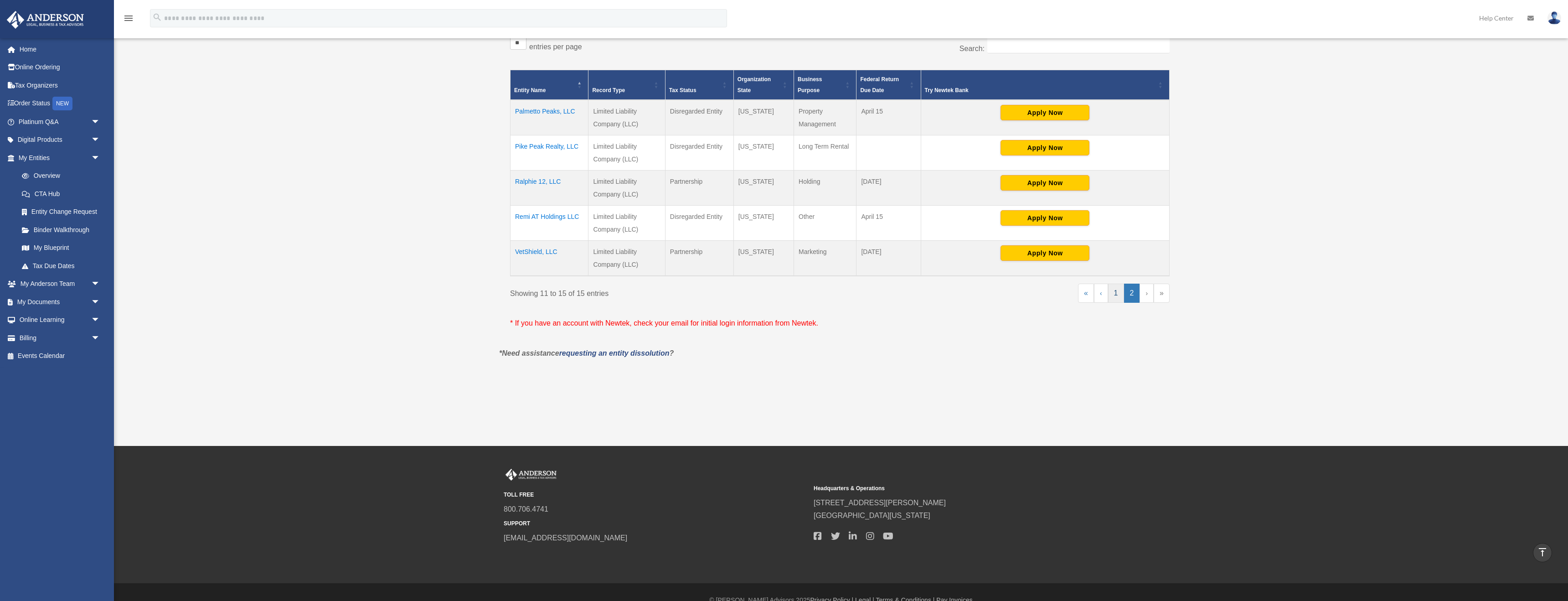
click at [688, 298] on link "1" at bounding box center [1116, 293] width 16 height 19
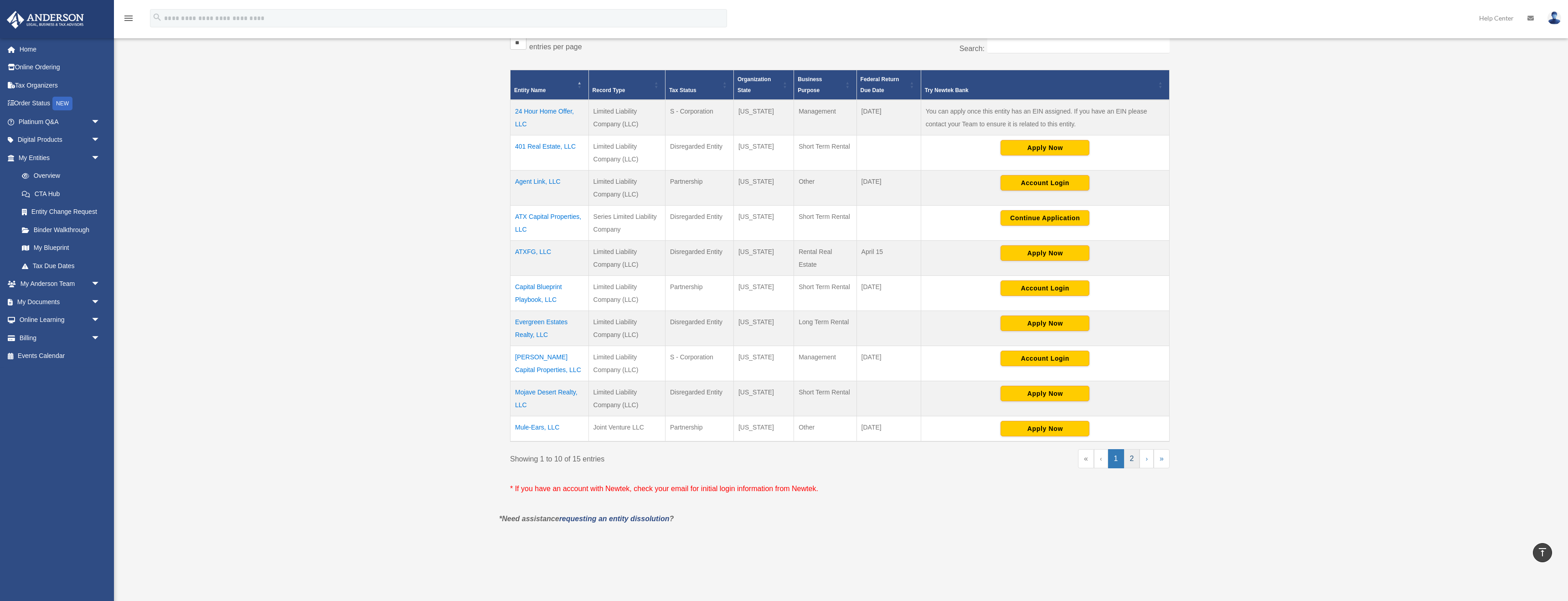
click at [688, 375] on link "2" at bounding box center [1132, 459] width 16 height 19
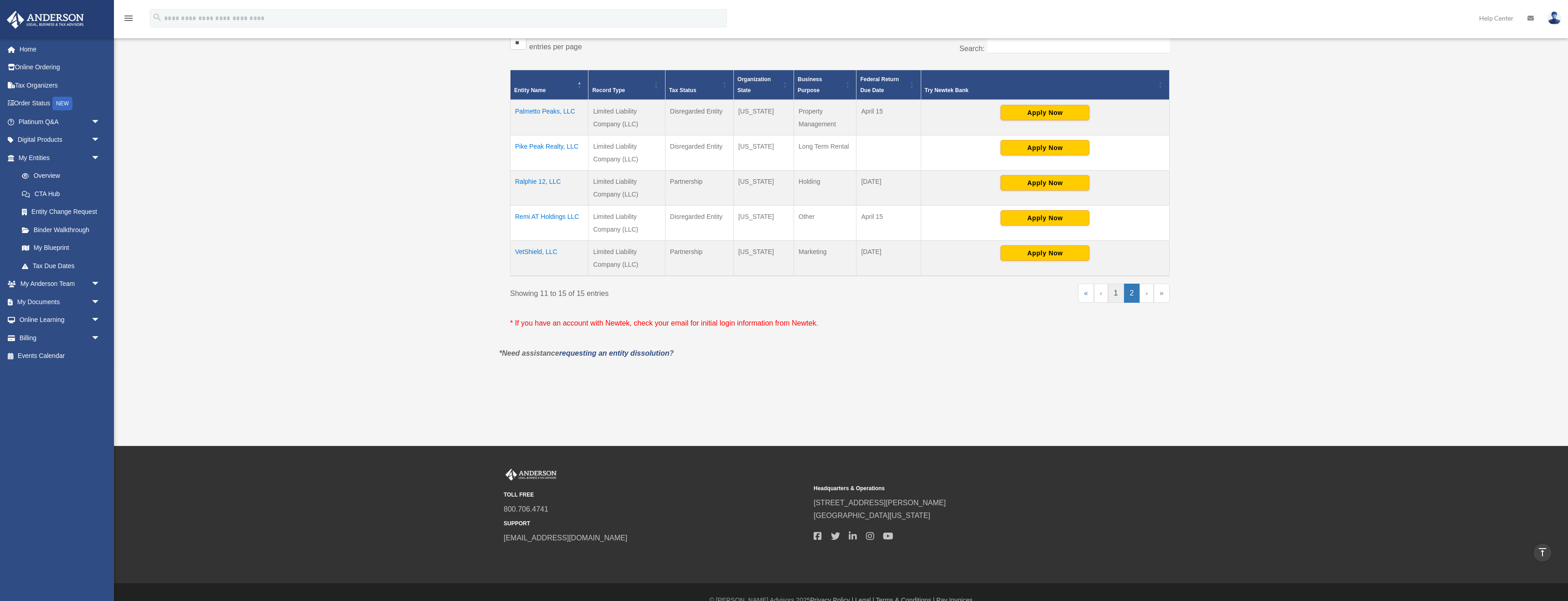
click at [688, 295] on link "1" at bounding box center [1116, 293] width 16 height 19
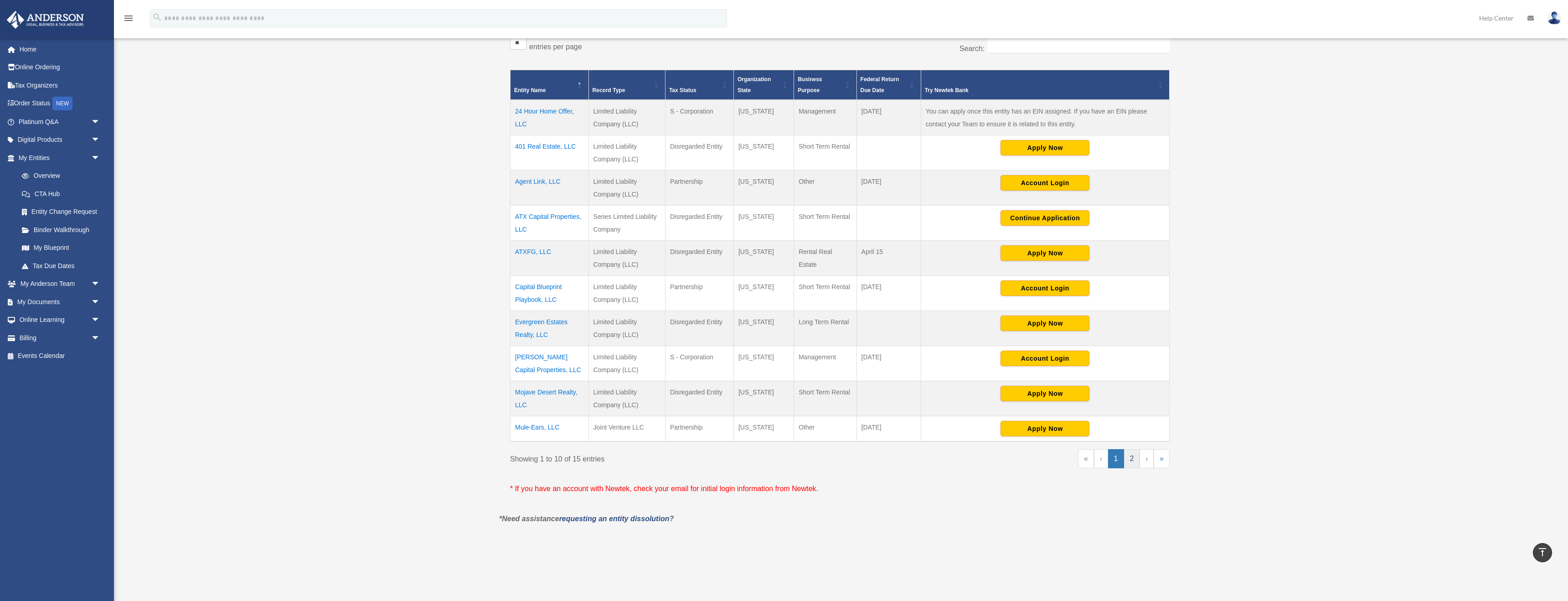
click at [688, 375] on link "2" at bounding box center [1132, 459] width 16 height 19
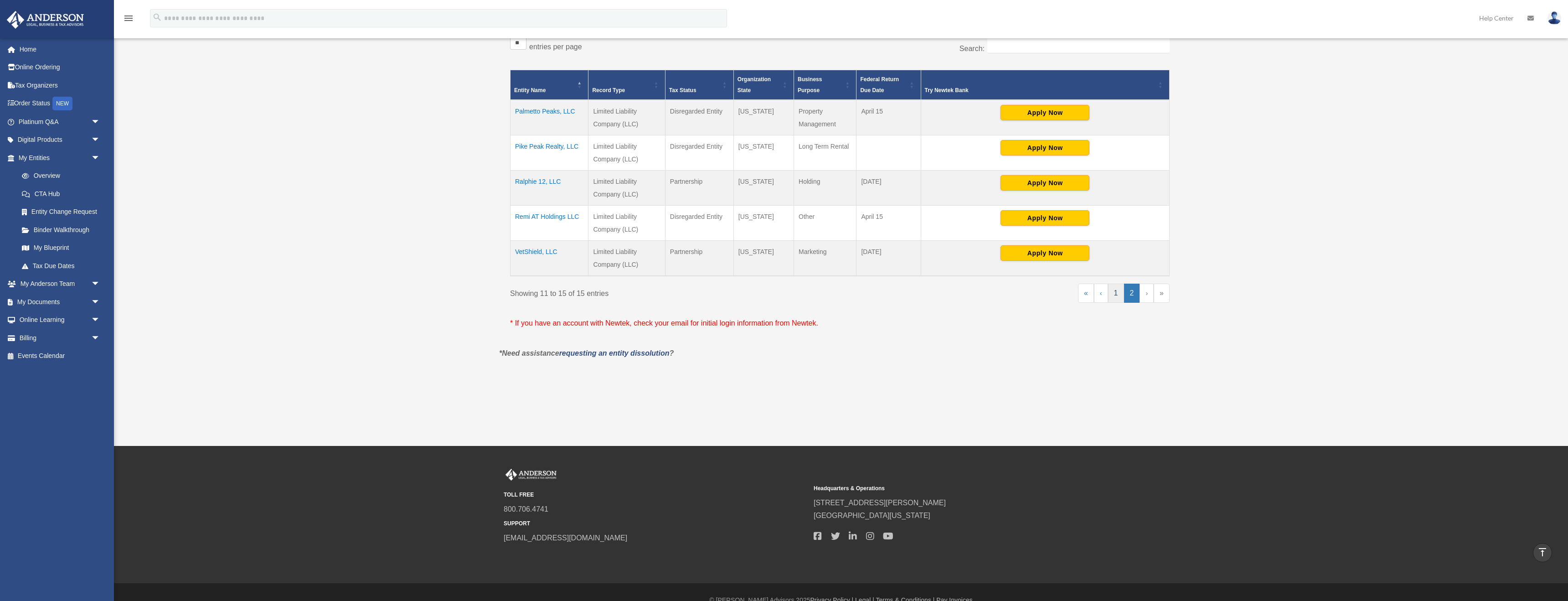
click at [688, 293] on link "1" at bounding box center [1116, 293] width 16 height 19
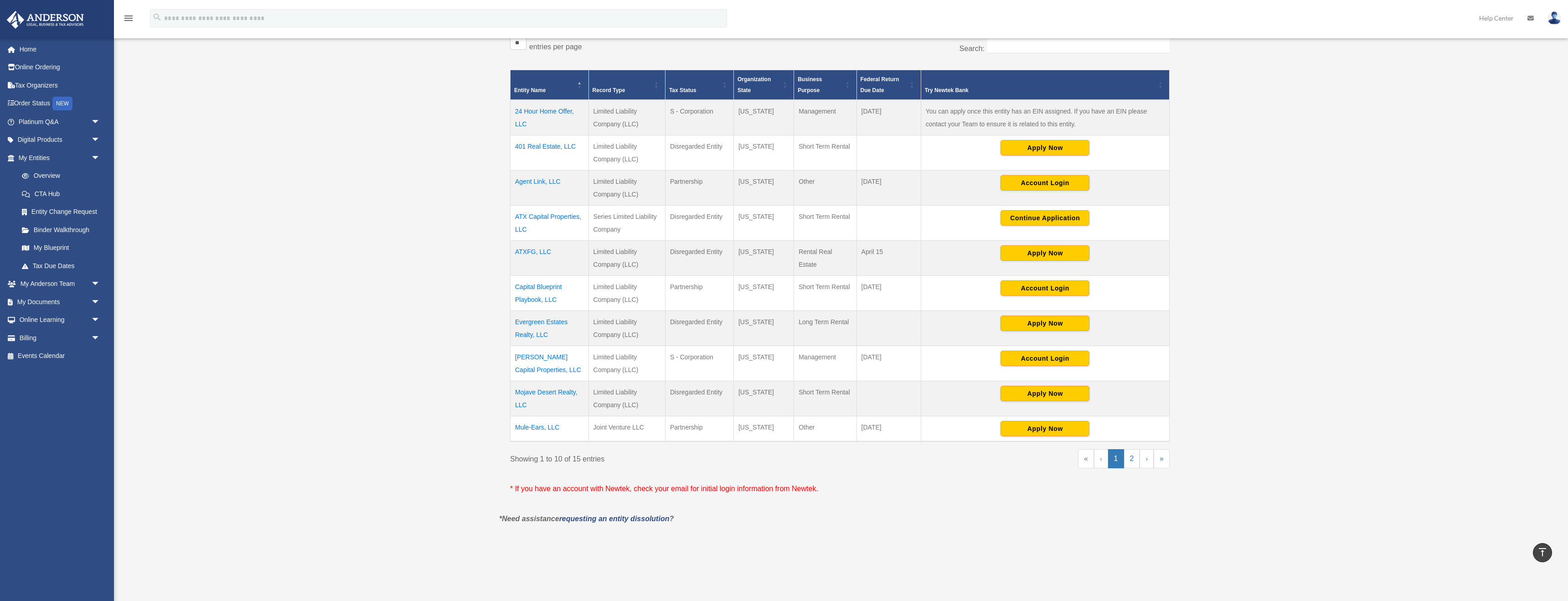
click at [562, 215] on td "ATX Capital Properties, LLC" at bounding box center [550, 223] width 79 height 35
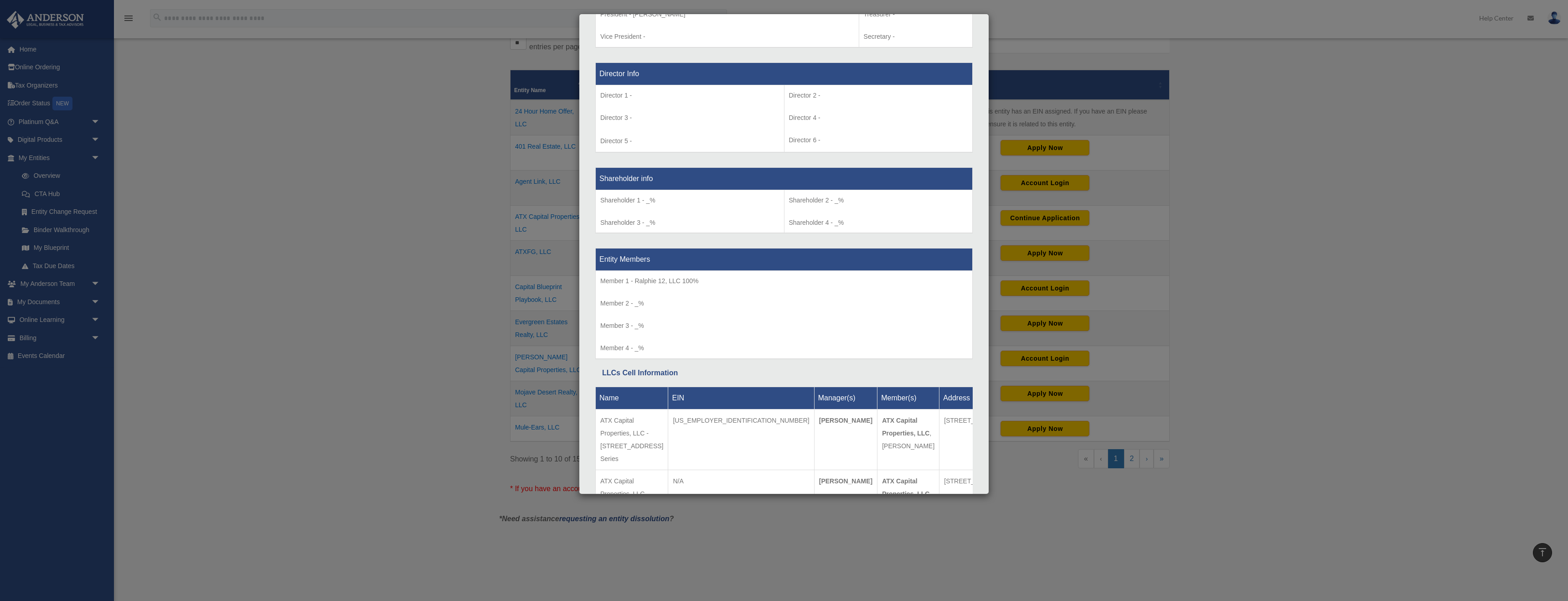
scroll to position [687, 0]
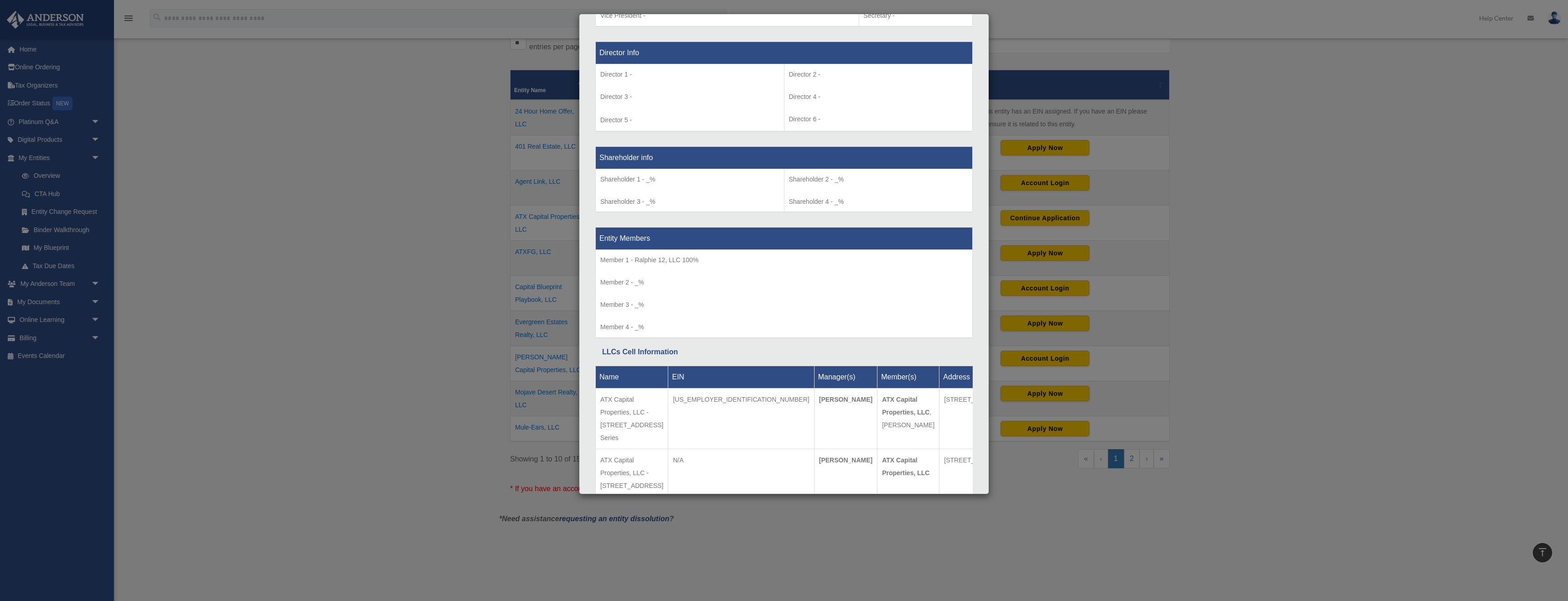
click at [688, 239] on div "Details × Articles Sent Organizational Date" at bounding box center [784, 300] width 1568 height 601
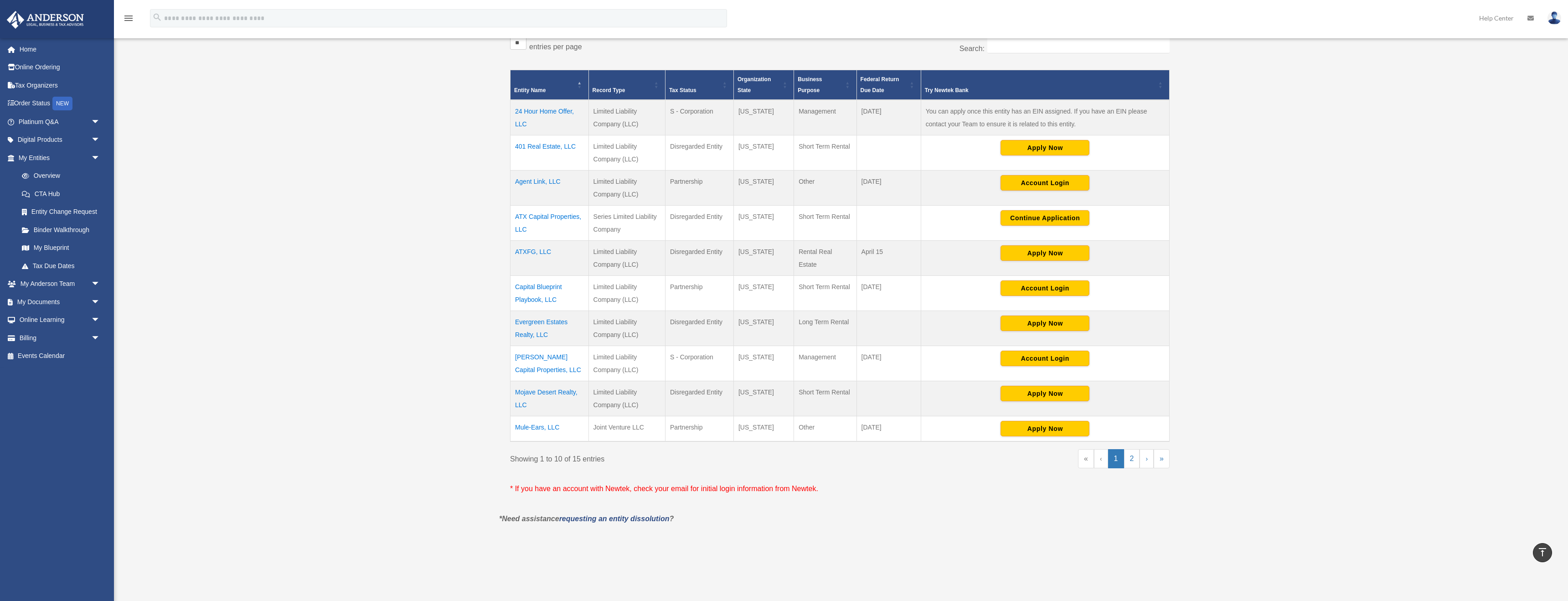
click at [540, 327] on td "Evergreen Estates Realty, LLC" at bounding box center [550, 328] width 79 height 35
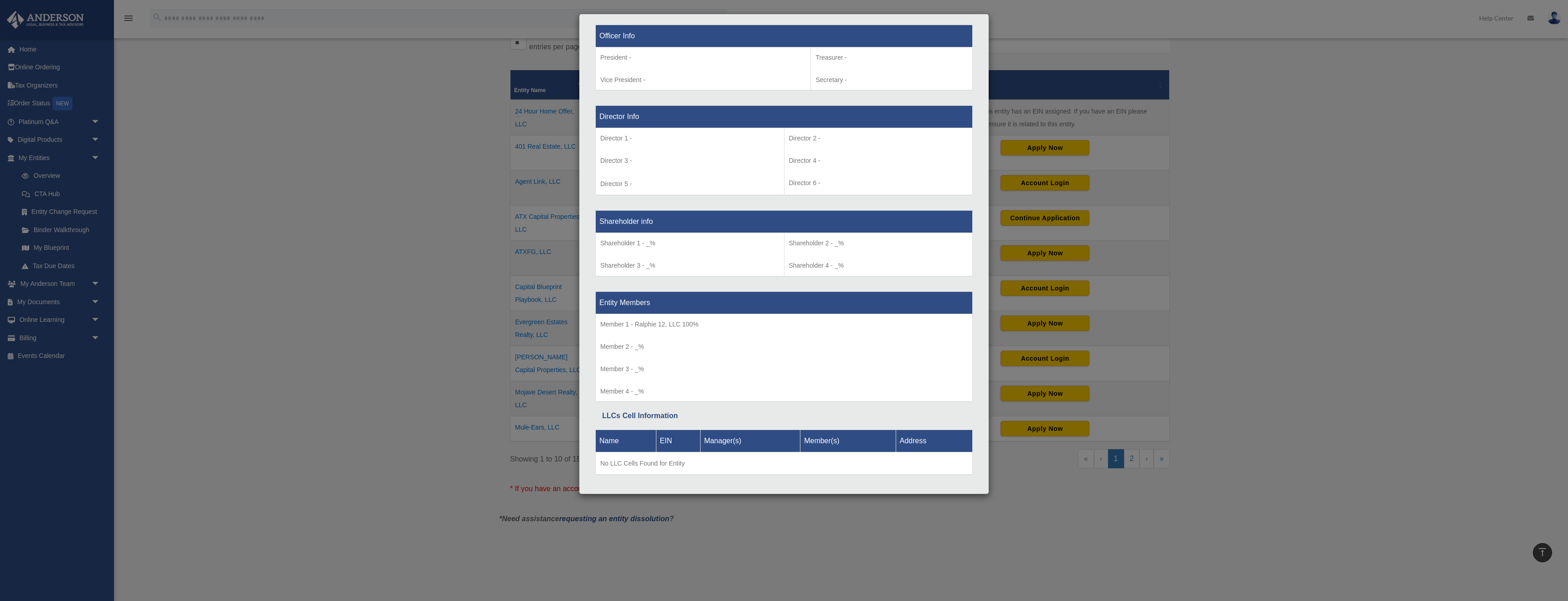
scroll to position [596, 0]
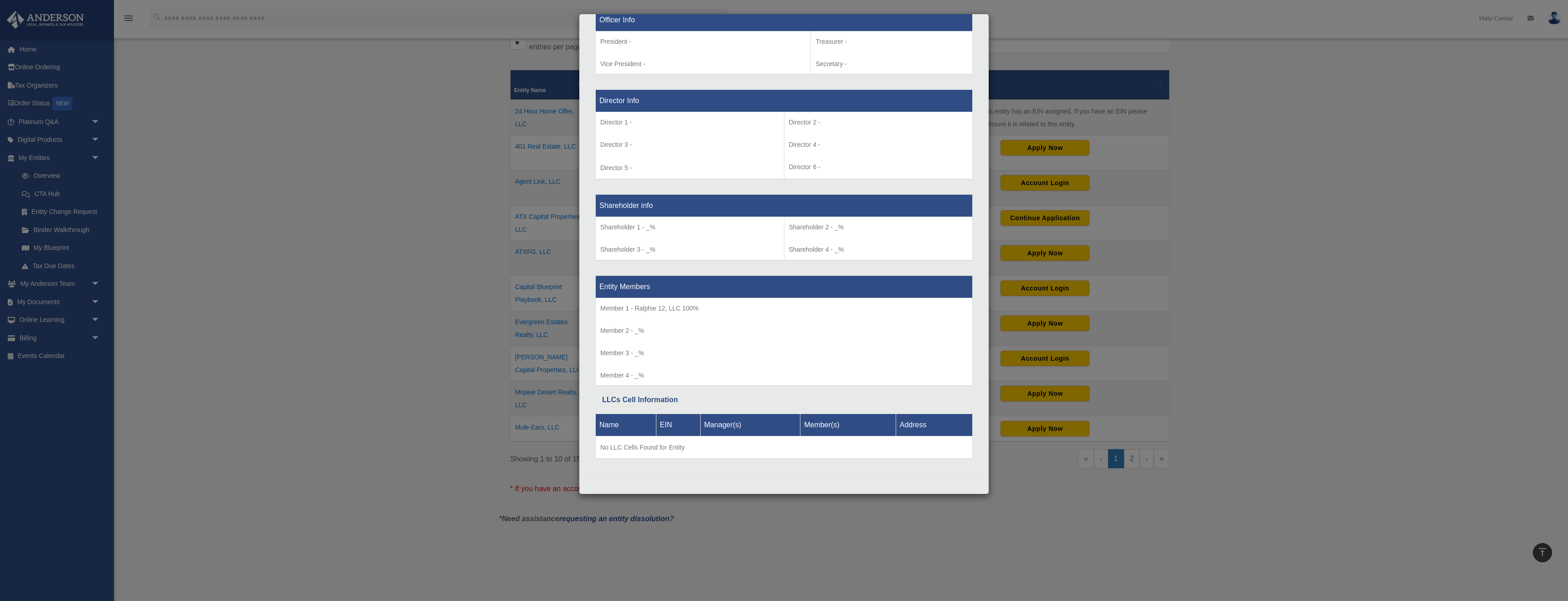
click at [688, 105] on div "Details × Articles Sent Organizational Date" at bounding box center [784, 300] width 1568 height 601
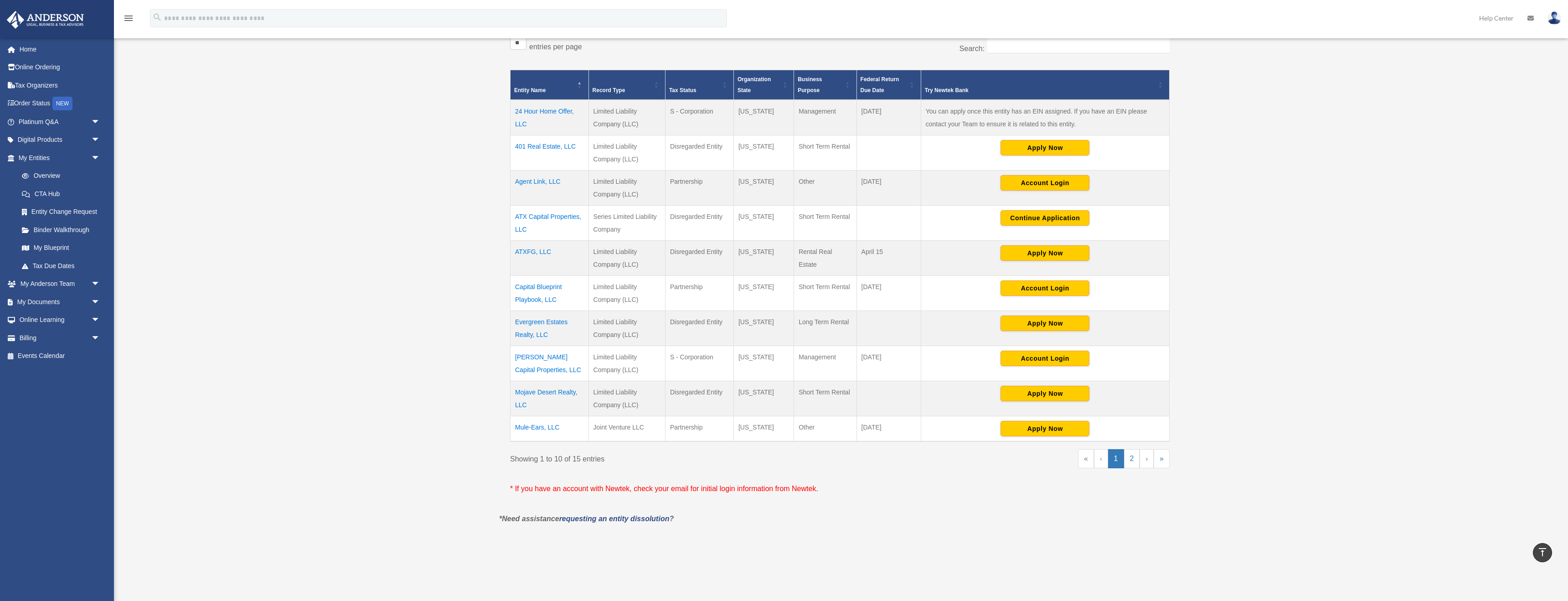
click at [530, 293] on td "Capital Blueprint Playbook, LLC" at bounding box center [550, 293] width 79 height 35
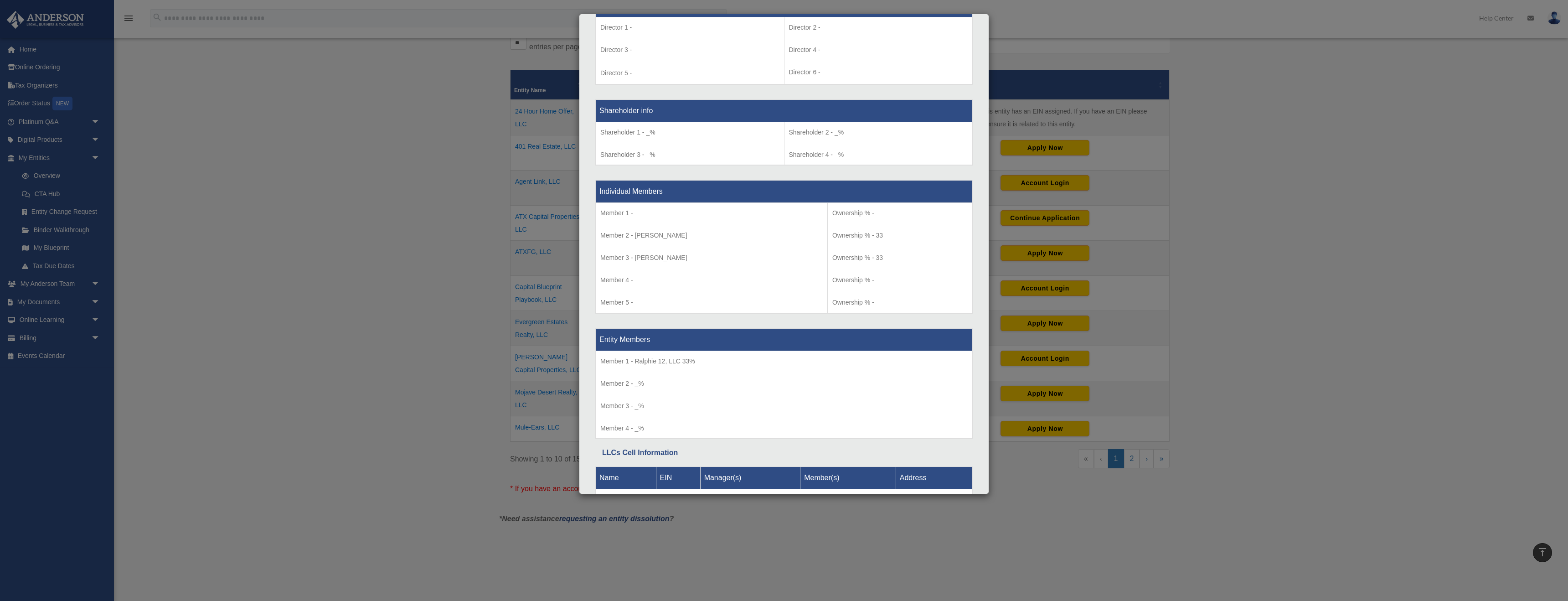
scroll to position [787, 0]
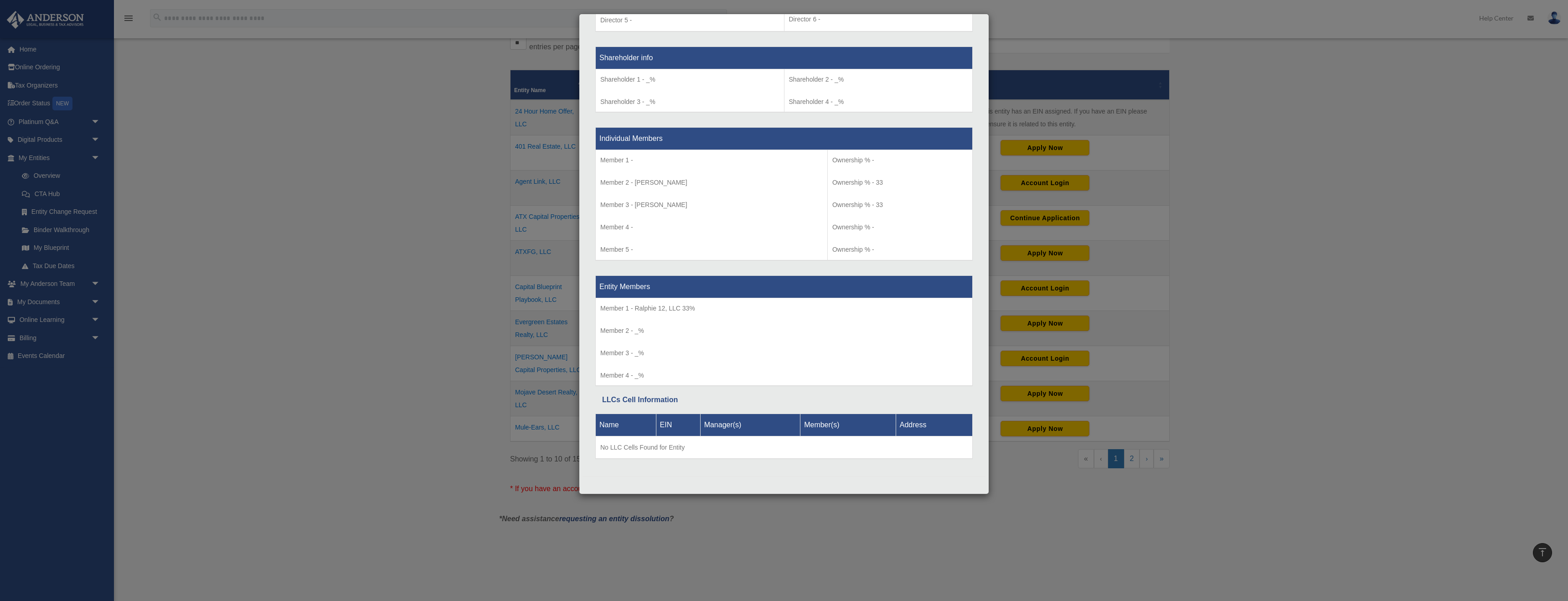
click at [688, 242] on div "Details × Articles Sent Organizational Date" at bounding box center [784, 300] width 1568 height 601
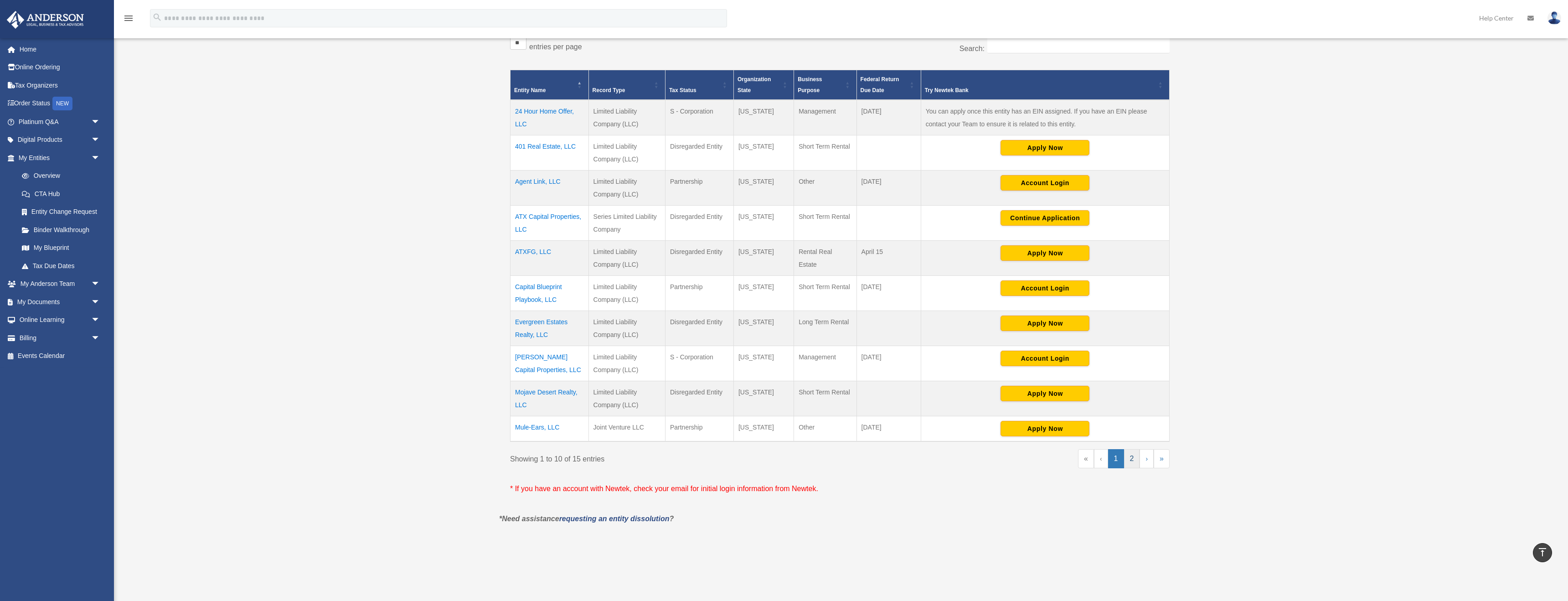
click at [688, 375] on link "2" at bounding box center [1132, 459] width 16 height 19
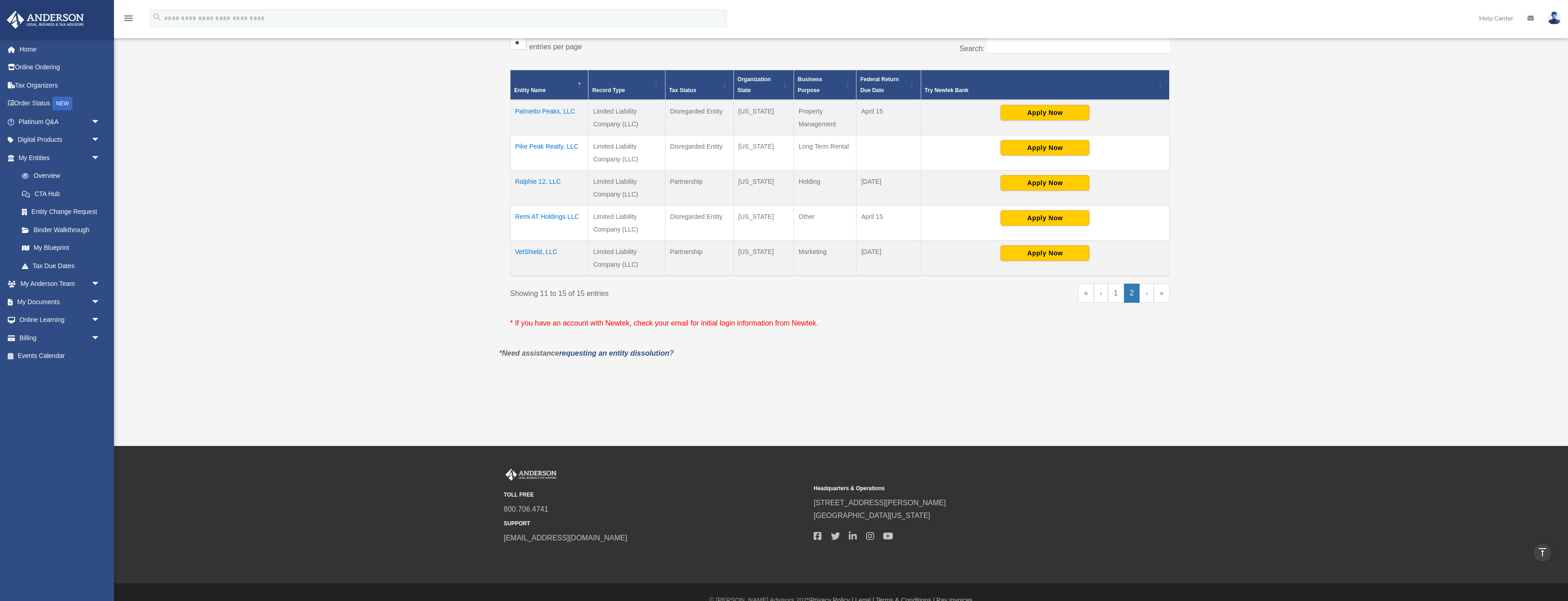
click at [576, 114] on td "Palmetto Peaks, LLC" at bounding box center [550, 118] width 78 height 35
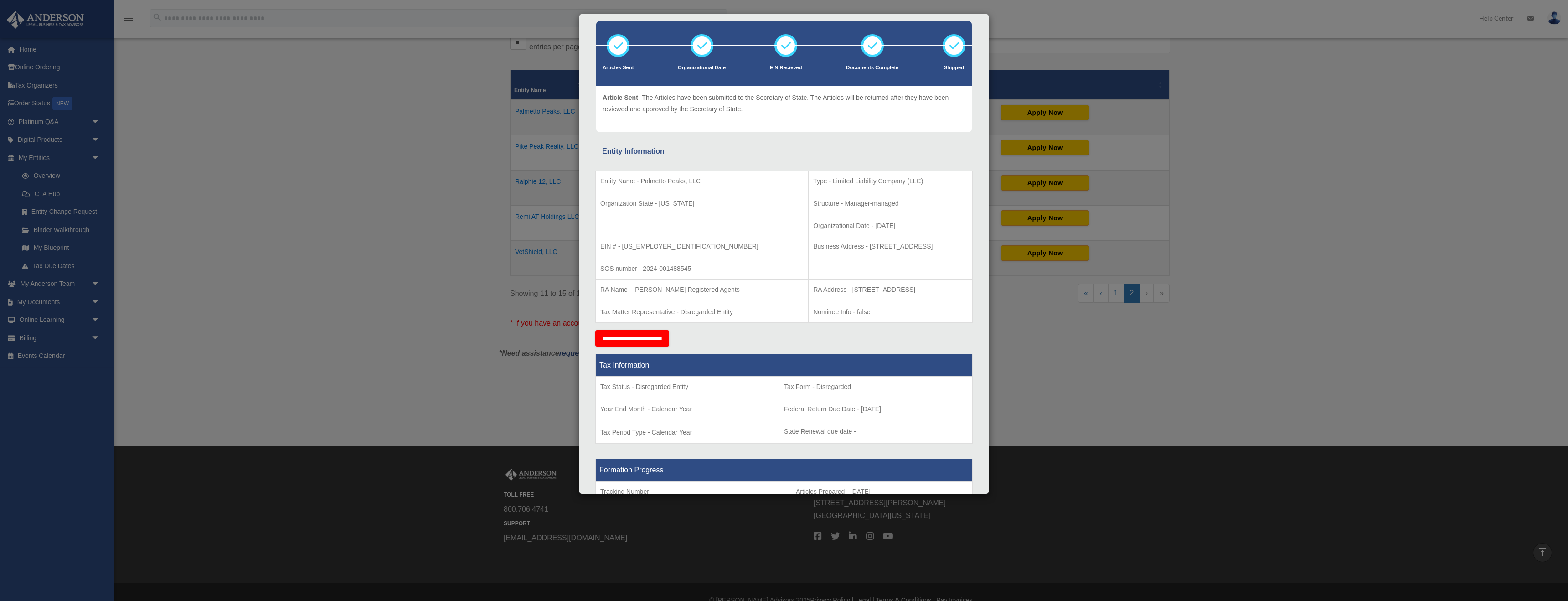
scroll to position [0, 0]
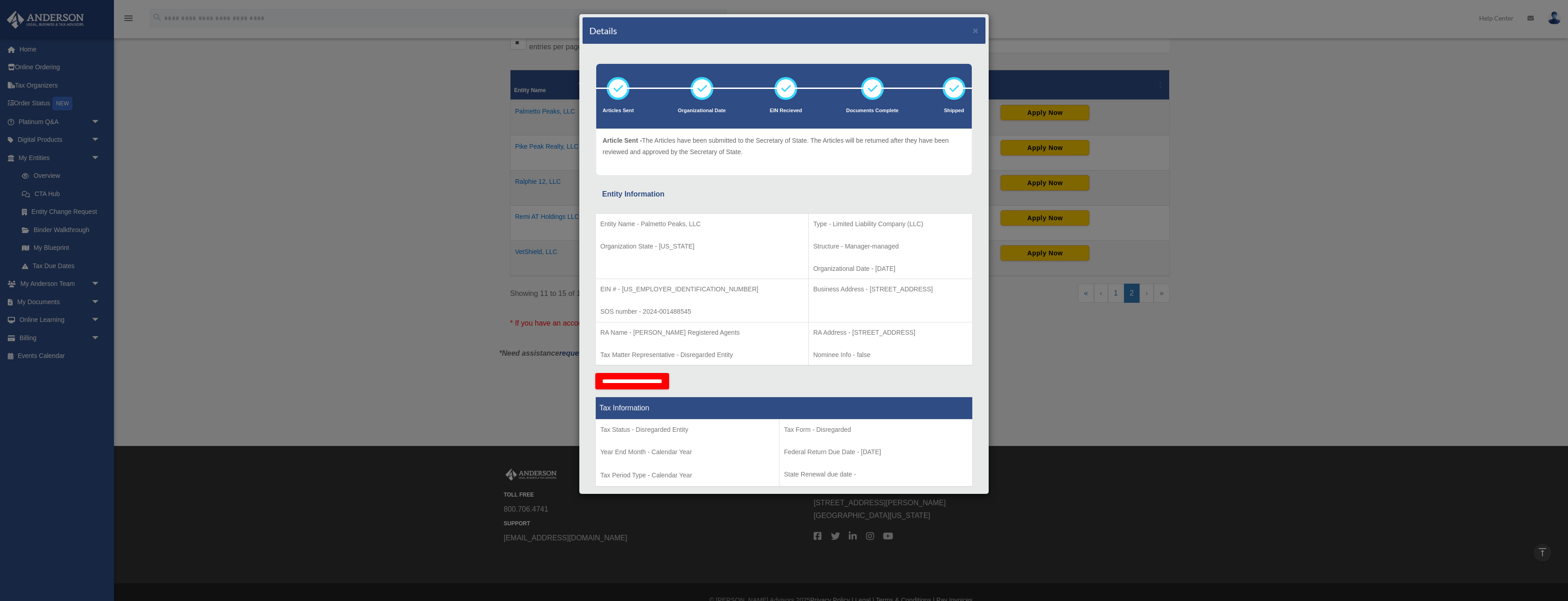
click at [688, 185] on div "Details × Articles Sent Organizational Date" at bounding box center [784, 300] width 1568 height 601
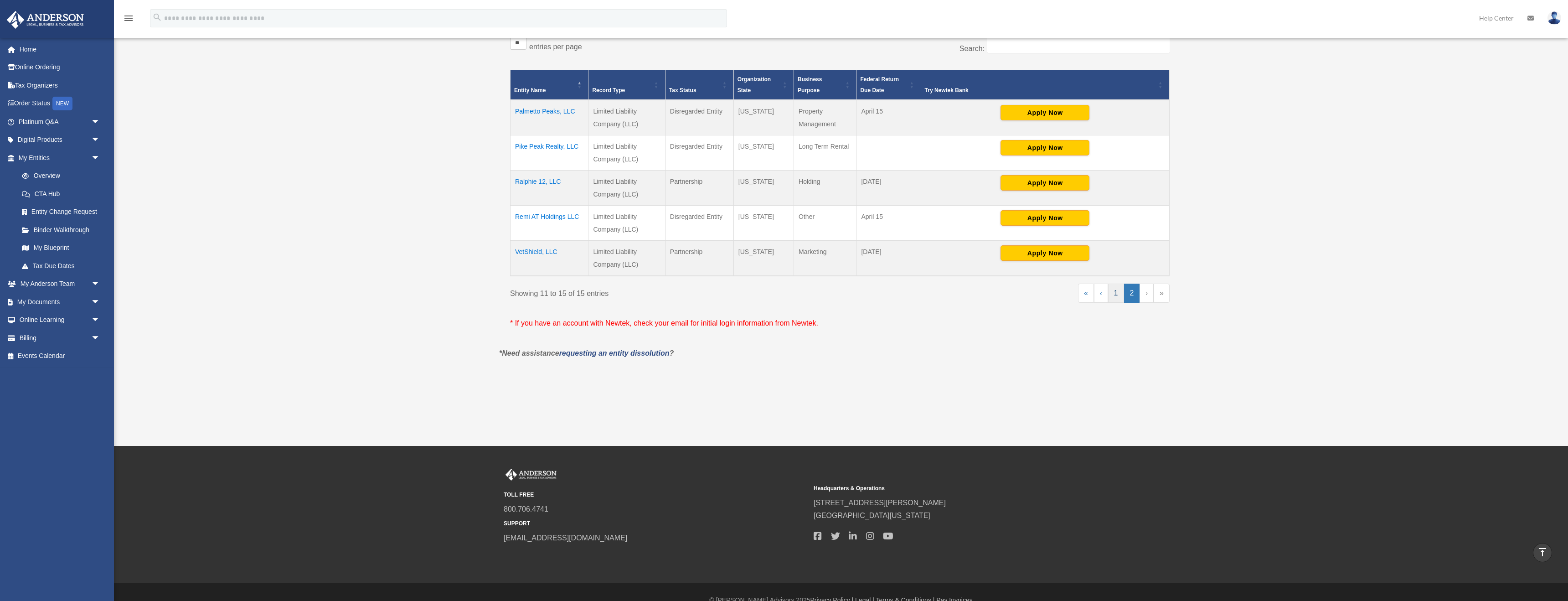
click at [688, 292] on link "1" at bounding box center [1116, 293] width 16 height 19
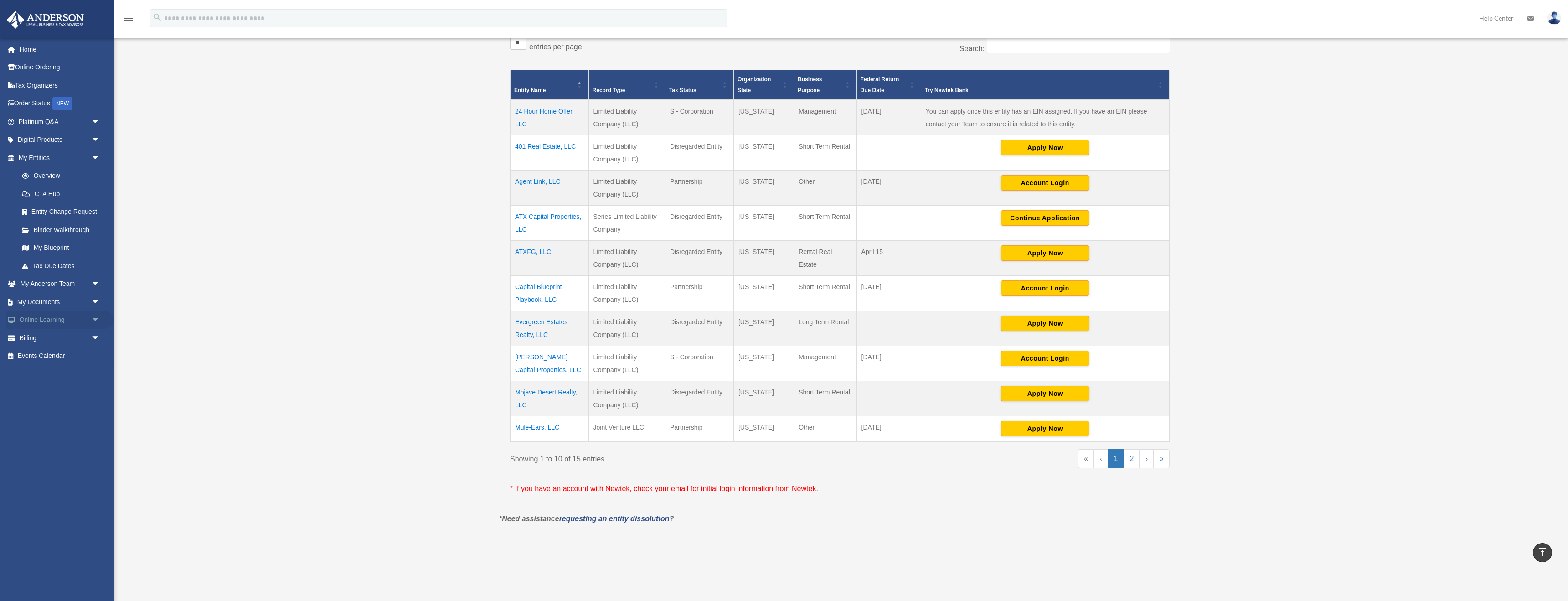
click at [88, 317] on link "Online Learning arrow_drop_down" at bounding box center [60, 320] width 108 height 18
click at [95, 318] on span "arrow_drop_down" at bounding box center [100, 320] width 18 height 19
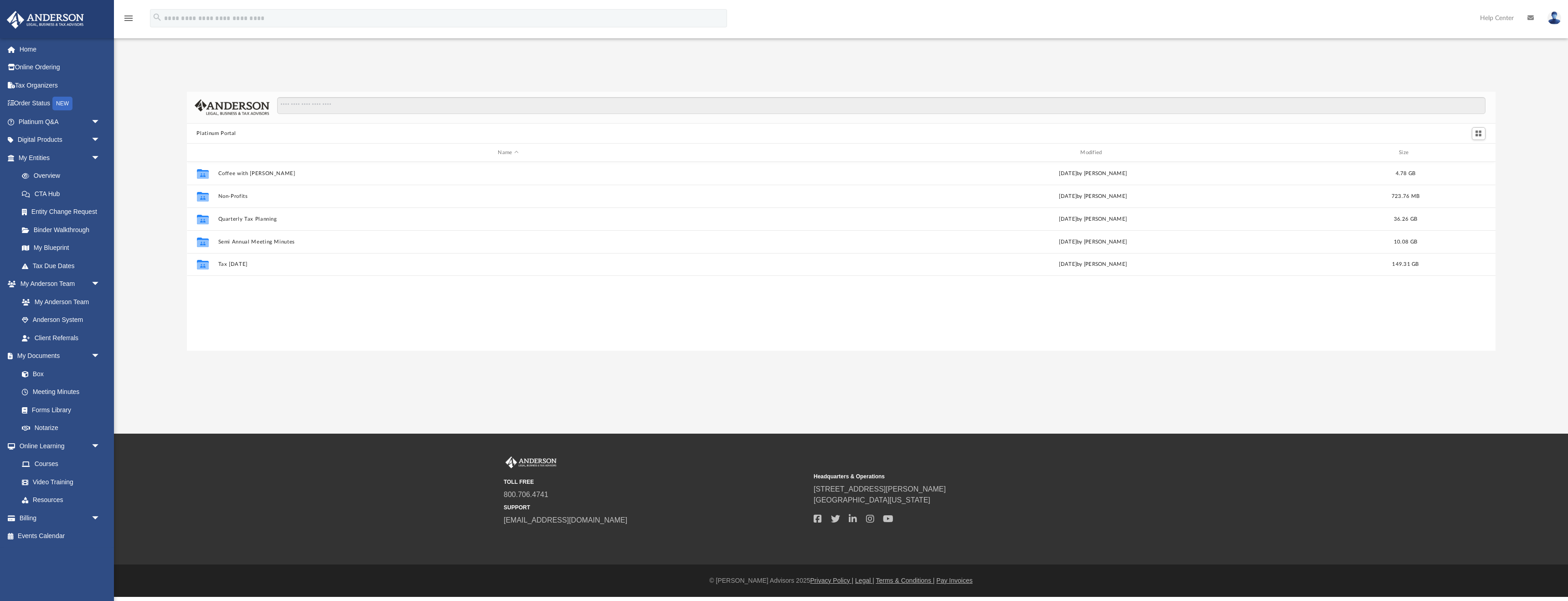
scroll to position [208, 1309]
click at [91, 121] on span "arrow_drop_down" at bounding box center [100, 122] width 18 height 19
